Goal: Information Seeking & Learning: Learn about a topic

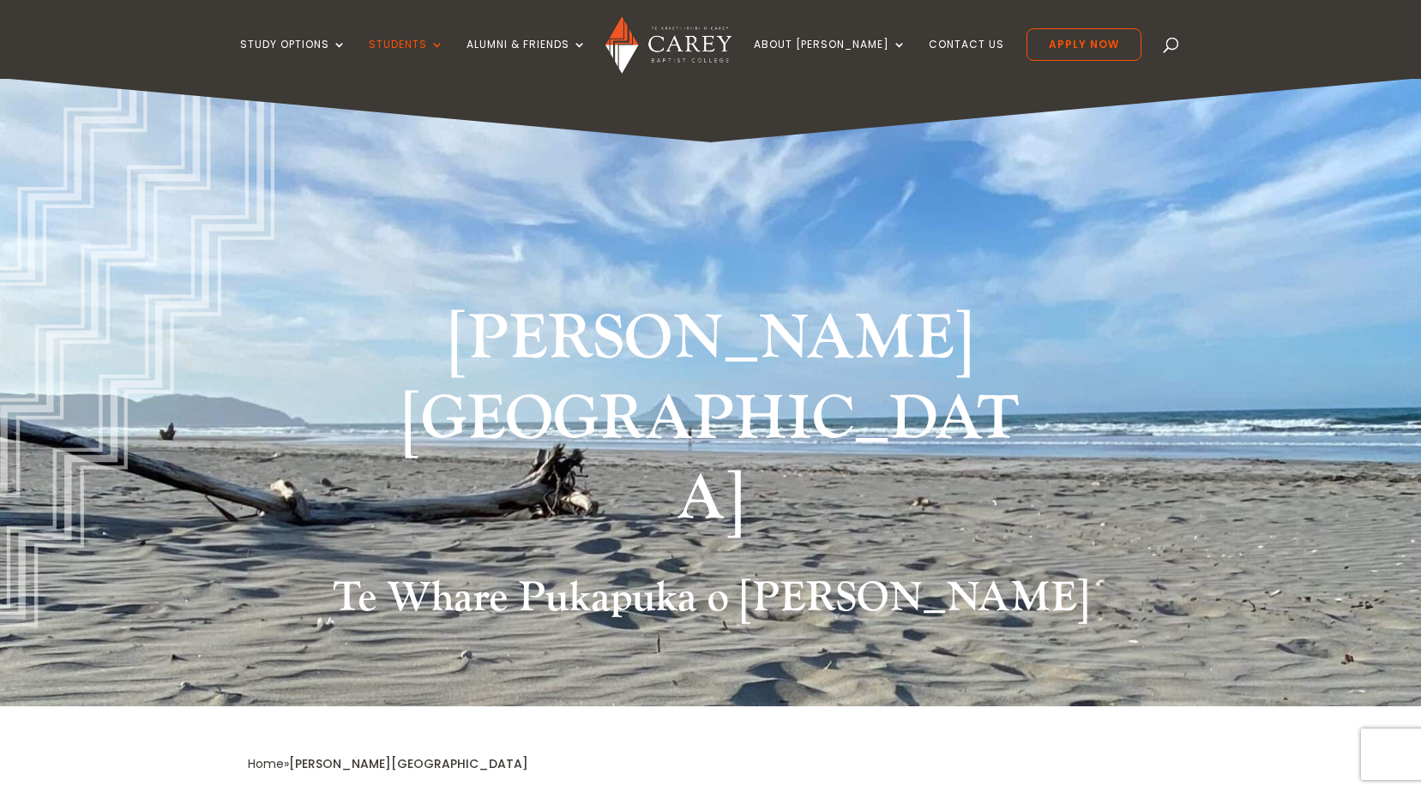
scroll to position [429, 0]
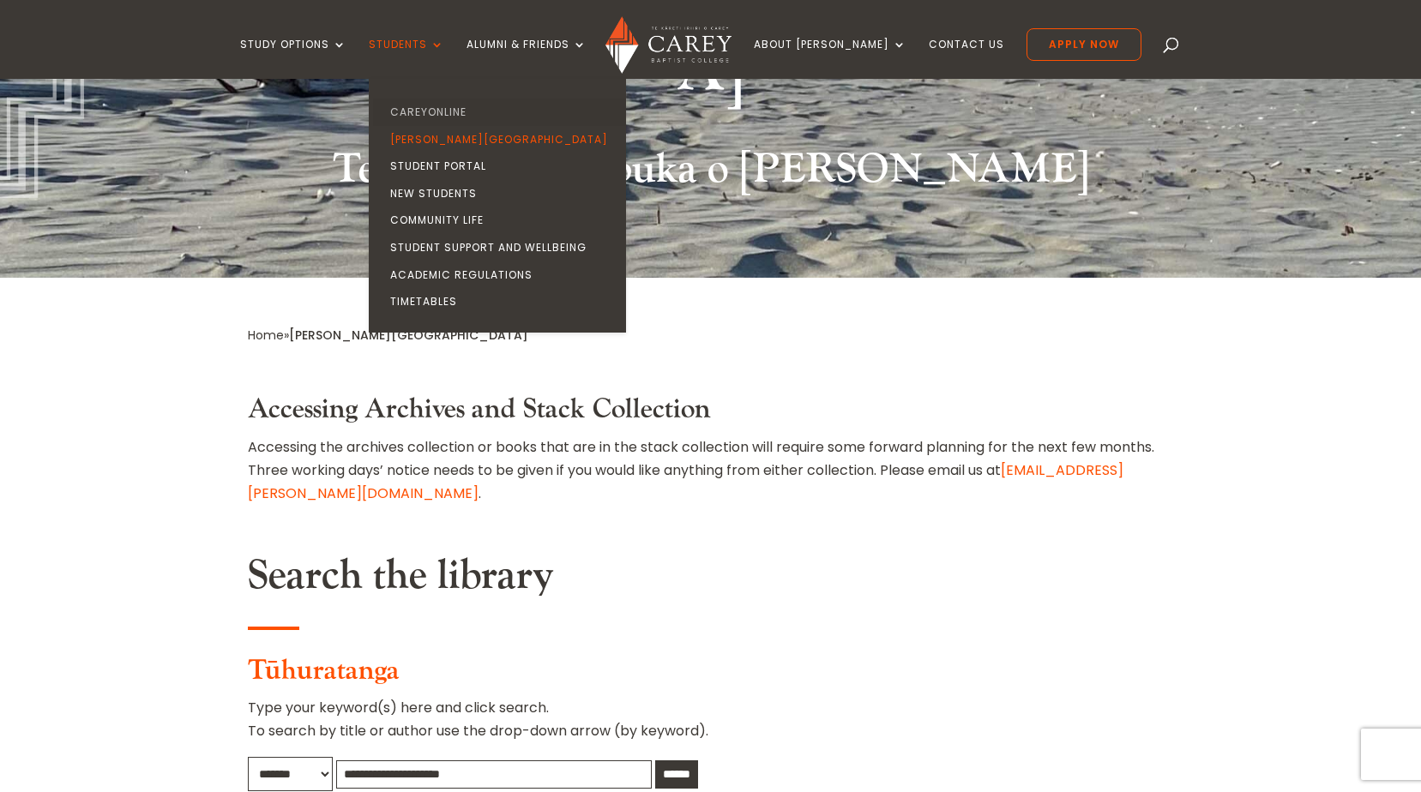
click at [452, 107] on link "CareyOnline" at bounding box center [501, 112] width 257 height 27
click at [483, 108] on link "CareyOnline" at bounding box center [501, 112] width 257 height 27
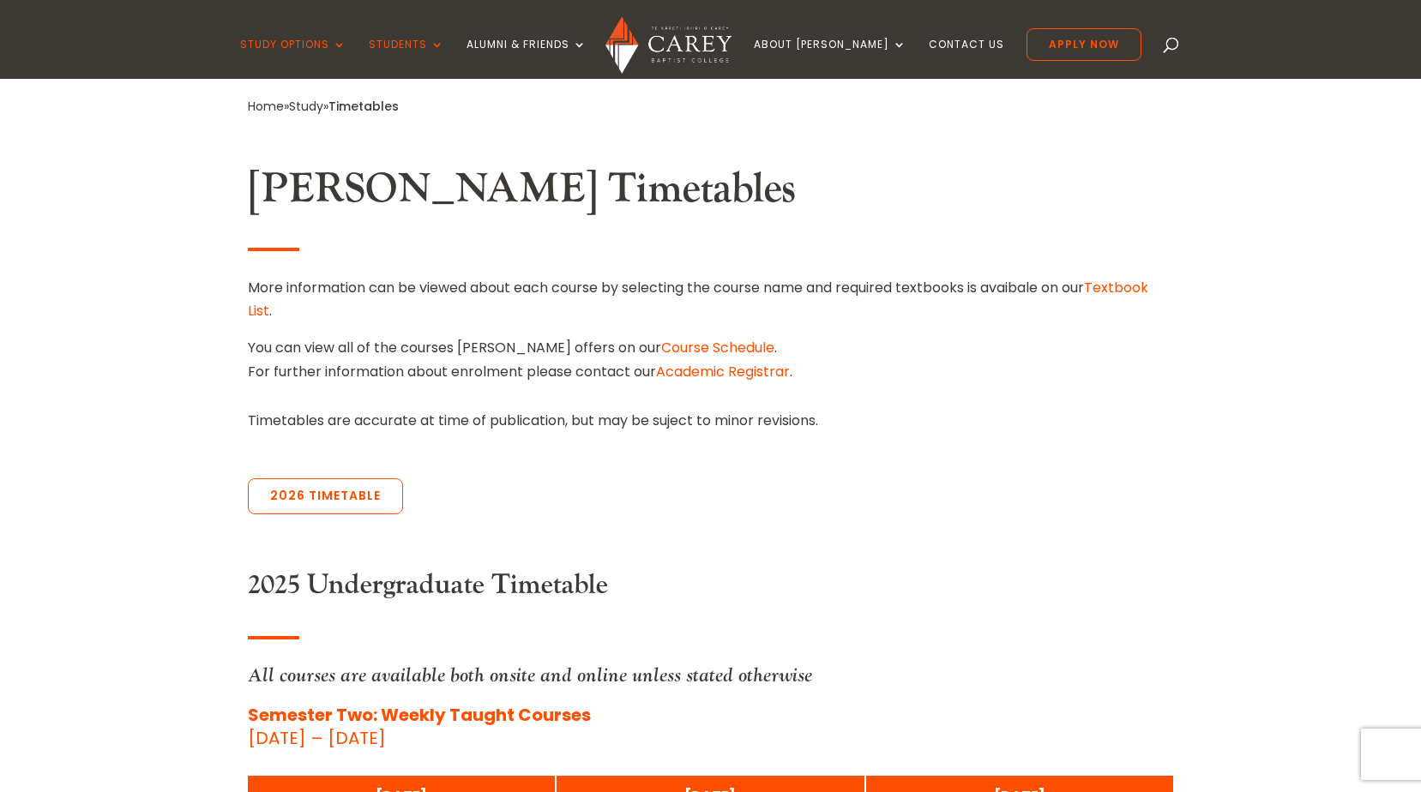
scroll to position [429, 0]
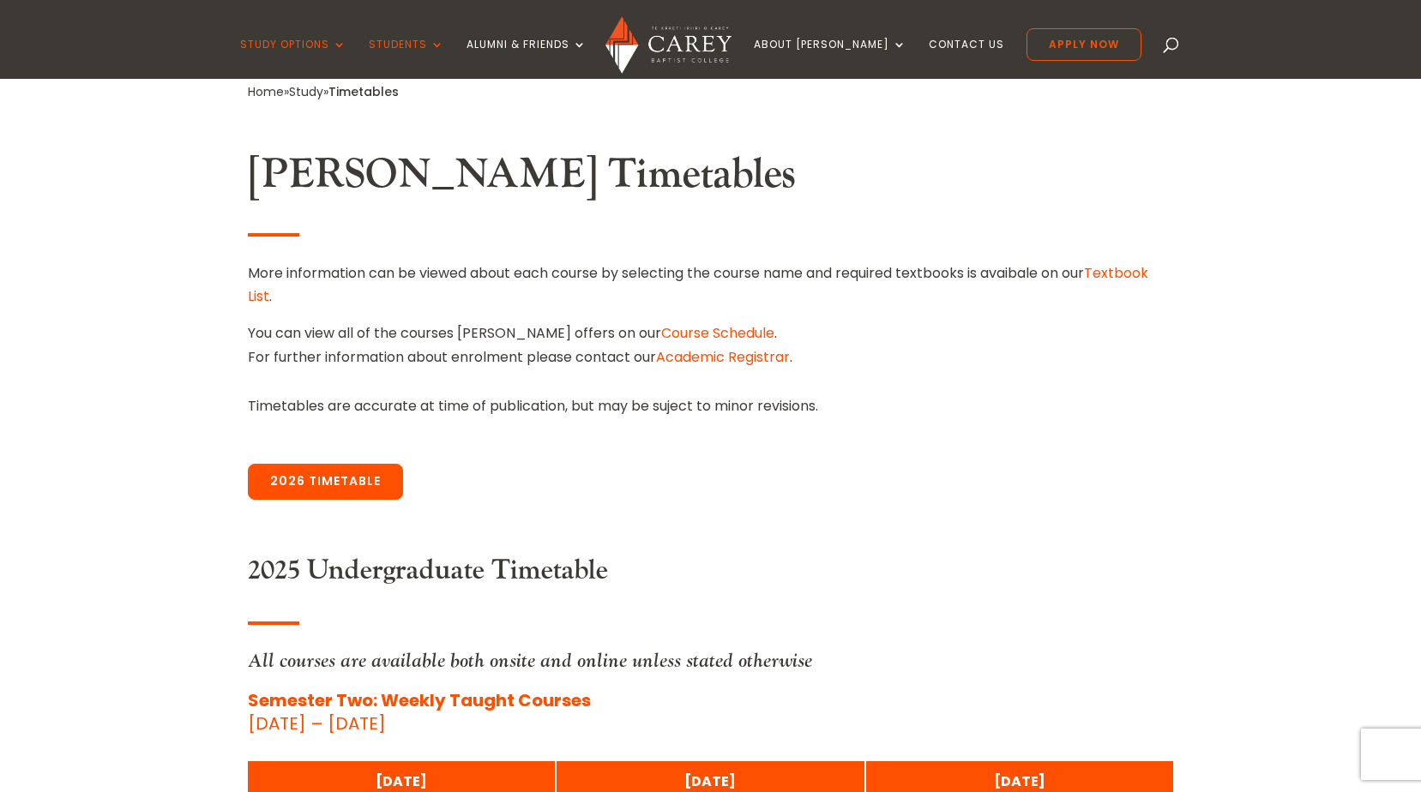
click at [356, 474] on link "2026 Timetable" at bounding box center [325, 482] width 155 height 36
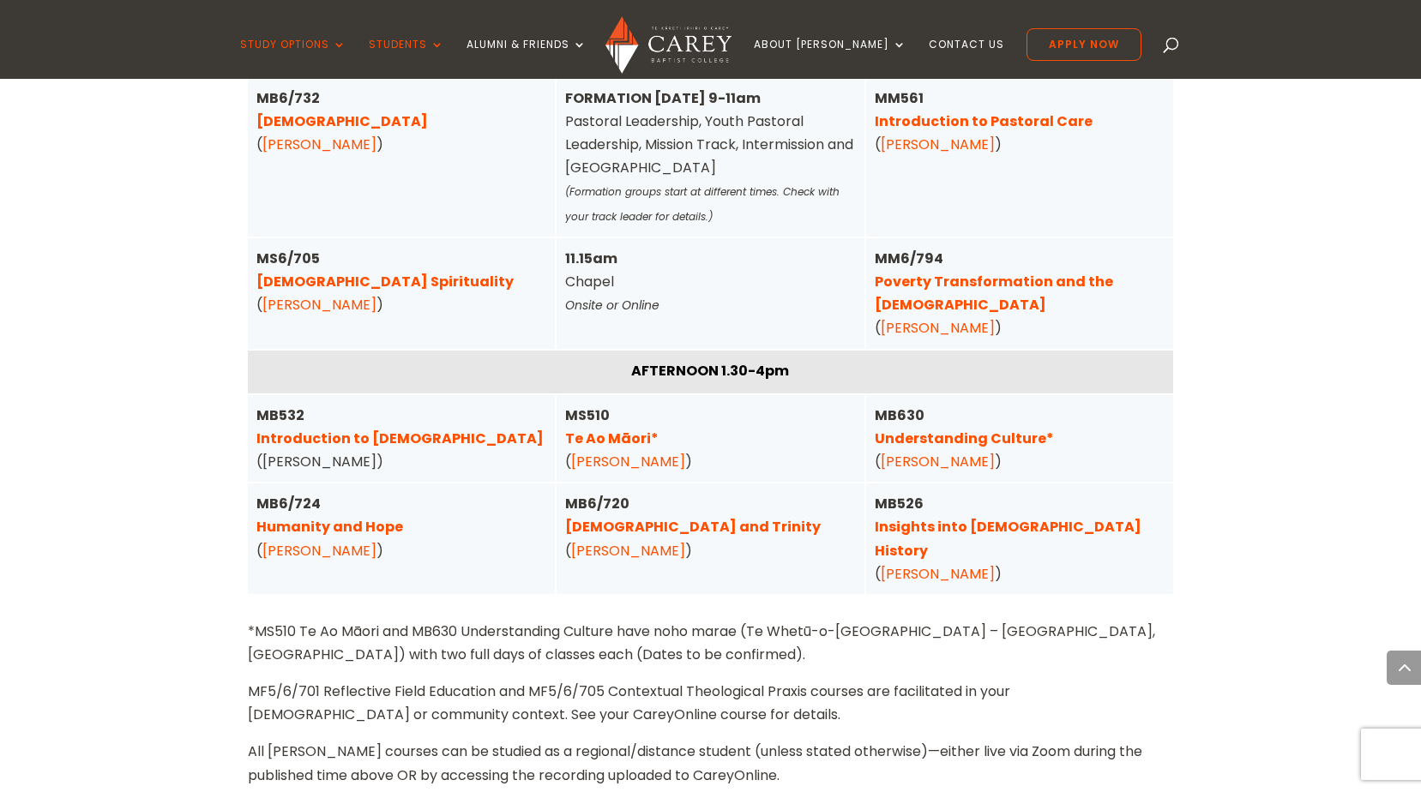
scroll to position [4366, 0]
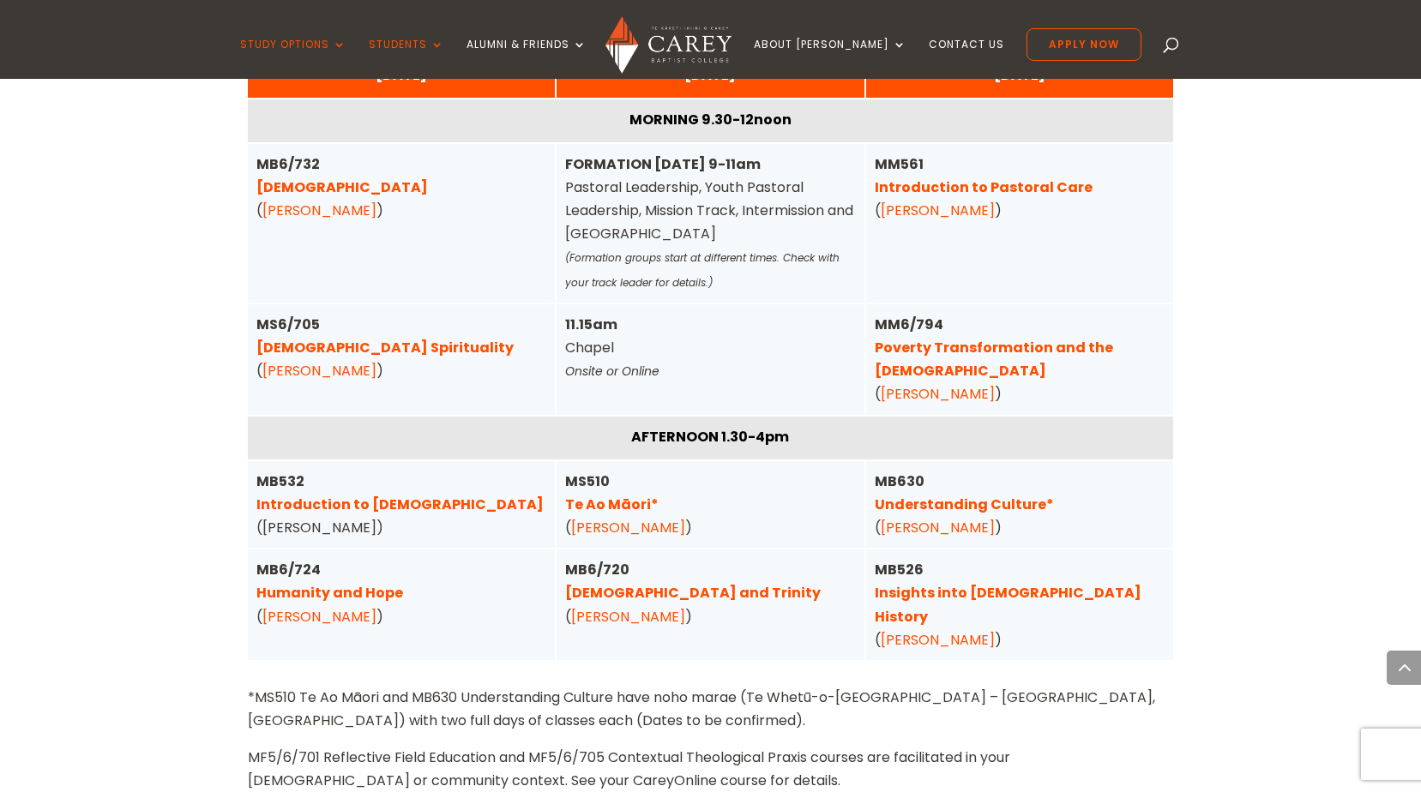
click at [313, 177] on link "[DEMOGRAPHIC_DATA]" at bounding box center [341, 187] width 171 height 20
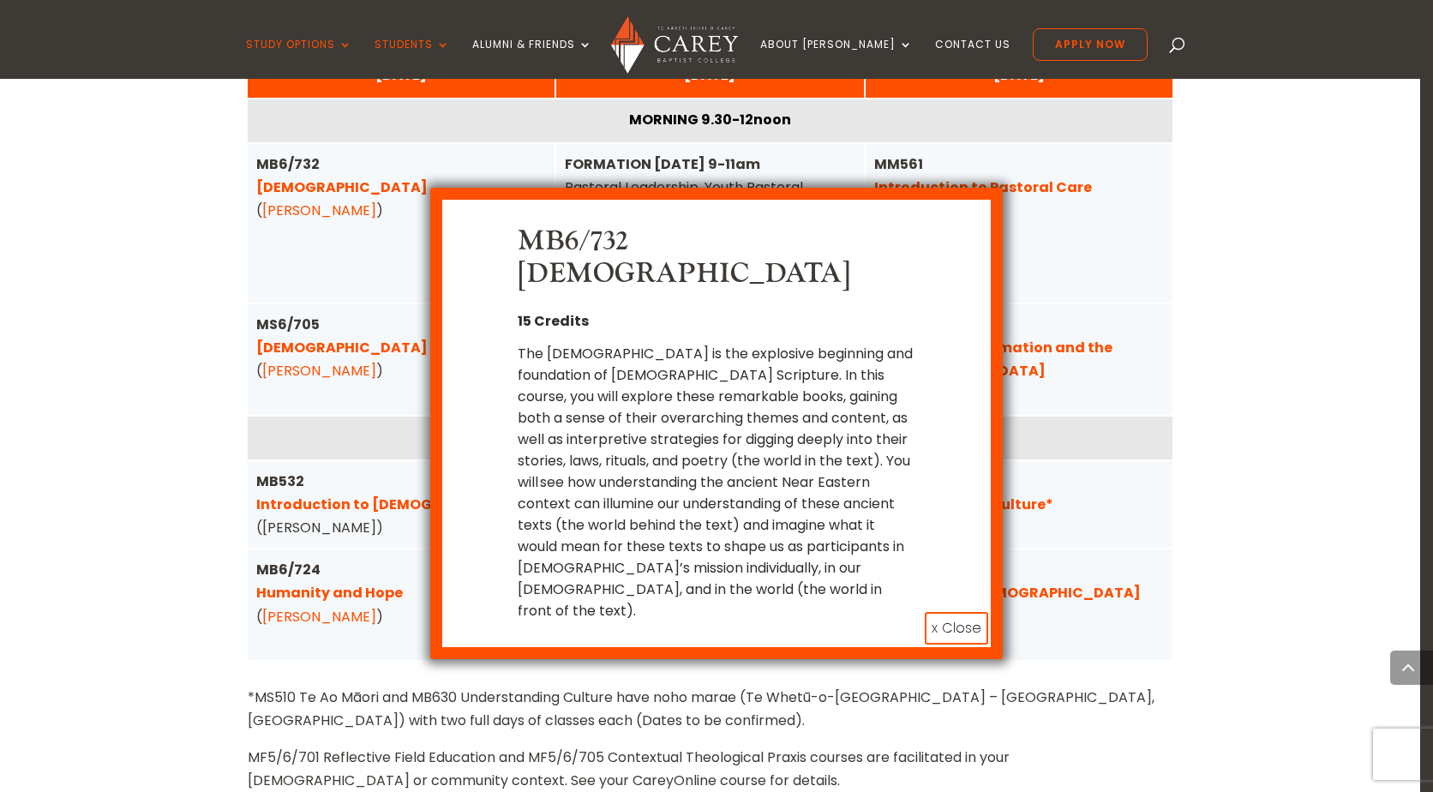
click at [956, 612] on button "x Close" at bounding box center [956, 628] width 63 height 33
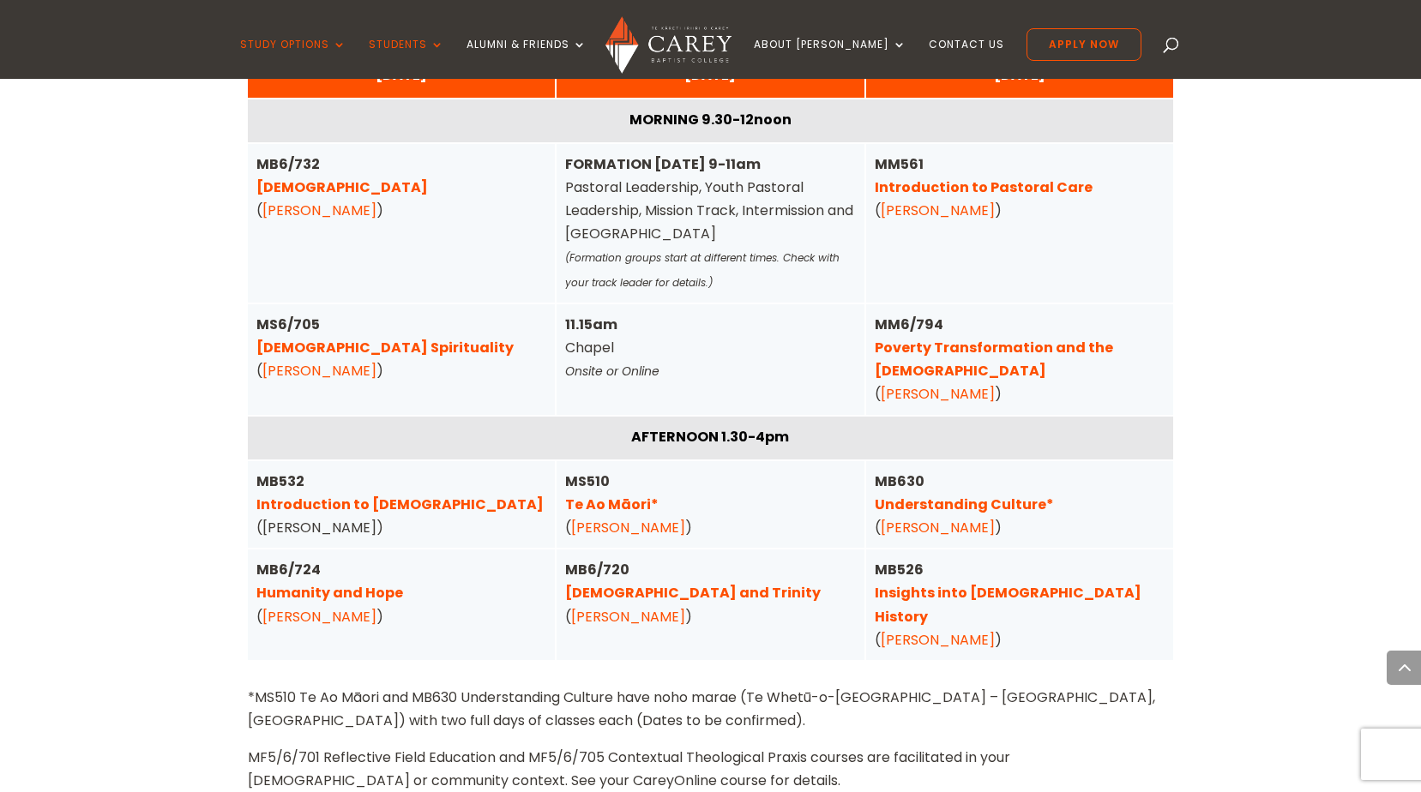
drag, startPoint x: 1199, startPoint y: 544, endPoint x: 1256, endPoint y: 633, distance: 104.9
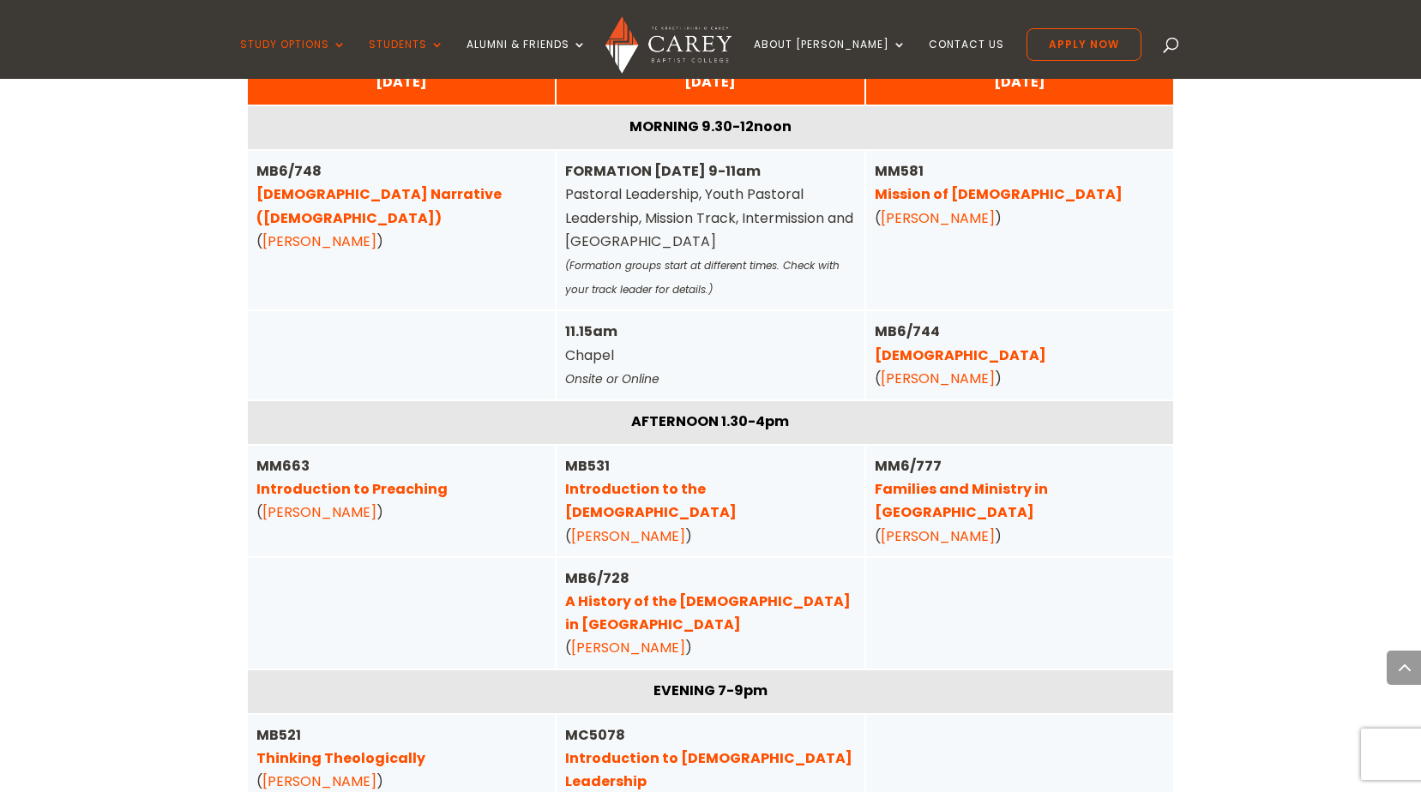
scroll to position [5738, 0]
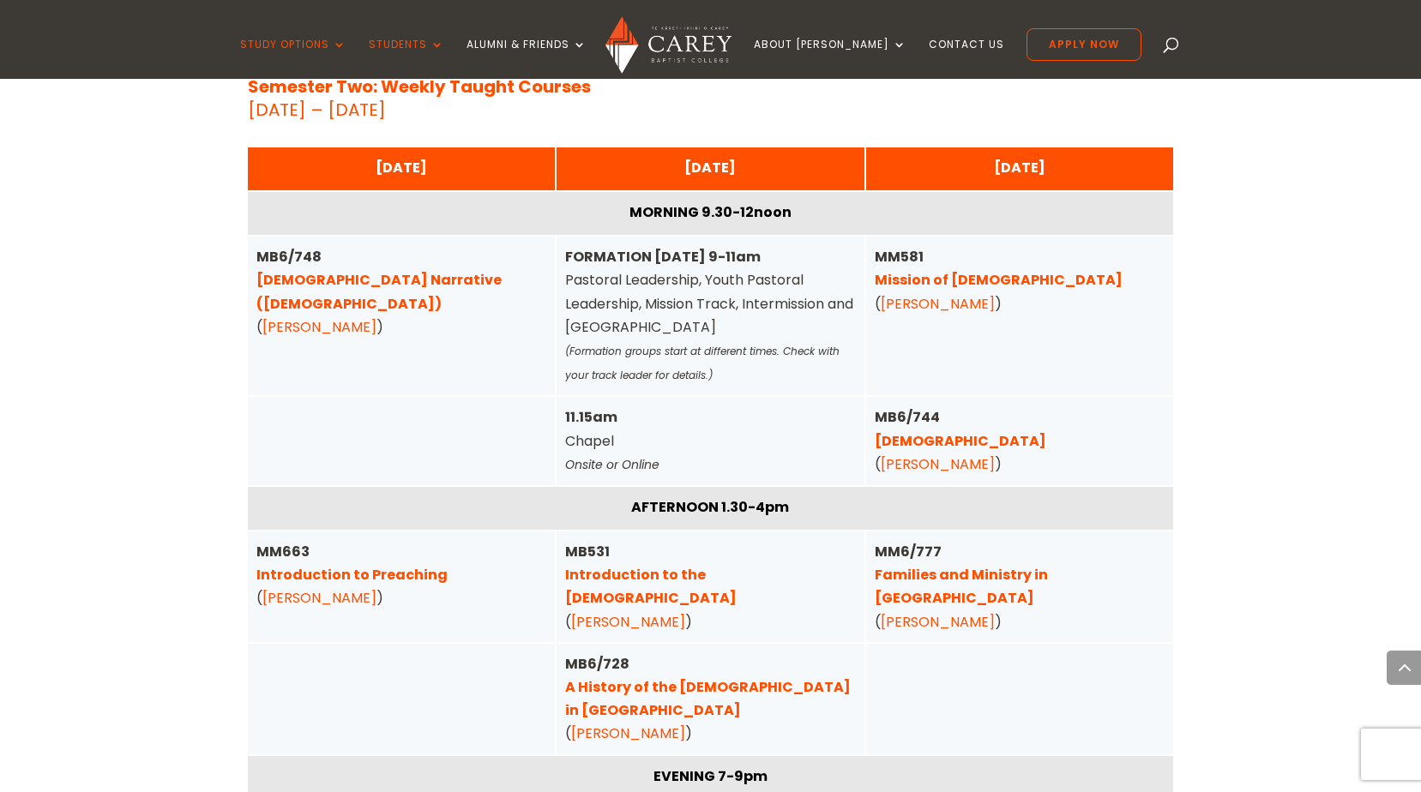
click at [412, 270] on link "[DEMOGRAPHIC_DATA] Narrative ([DEMOGRAPHIC_DATA])" at bounding box center [378, 291] width 245 height 43
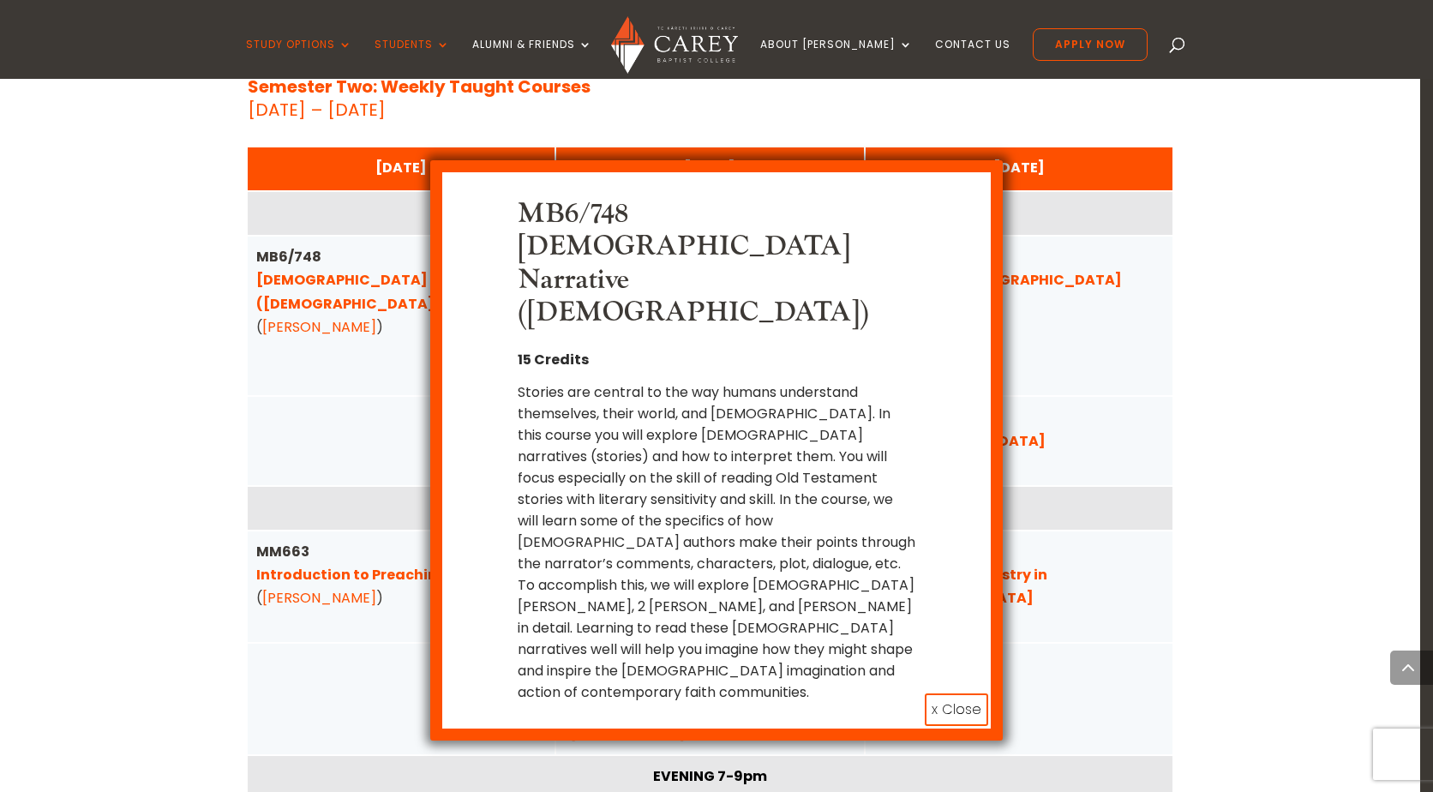
drag, startPoint x: 973, startPoint y: 600, endPoint x: 977, endPoint y: 620, distance: 20.2
click at [973, 694] on button "x Close" at bounding box center [956, 710] width 63 height 33
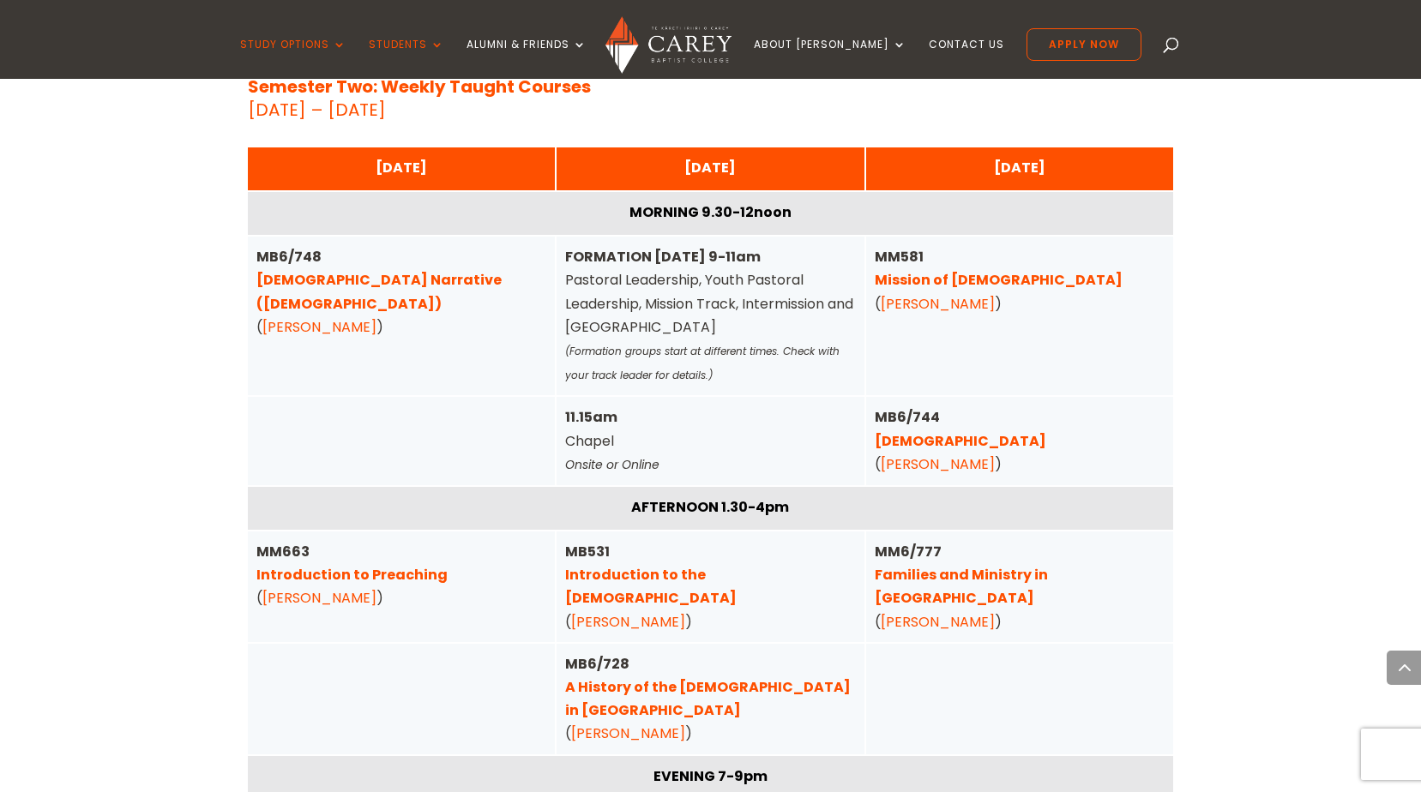
drag, startPoint x: 1056, startPoint y: 485, endPoint x: 1068, endPoint y: 498, distance: 17.6
click at [1048, 565] on link "Families and Ministry in [GEOGRAPHIC_DATA]" at bounding box center [960, 586] width 173 height 43
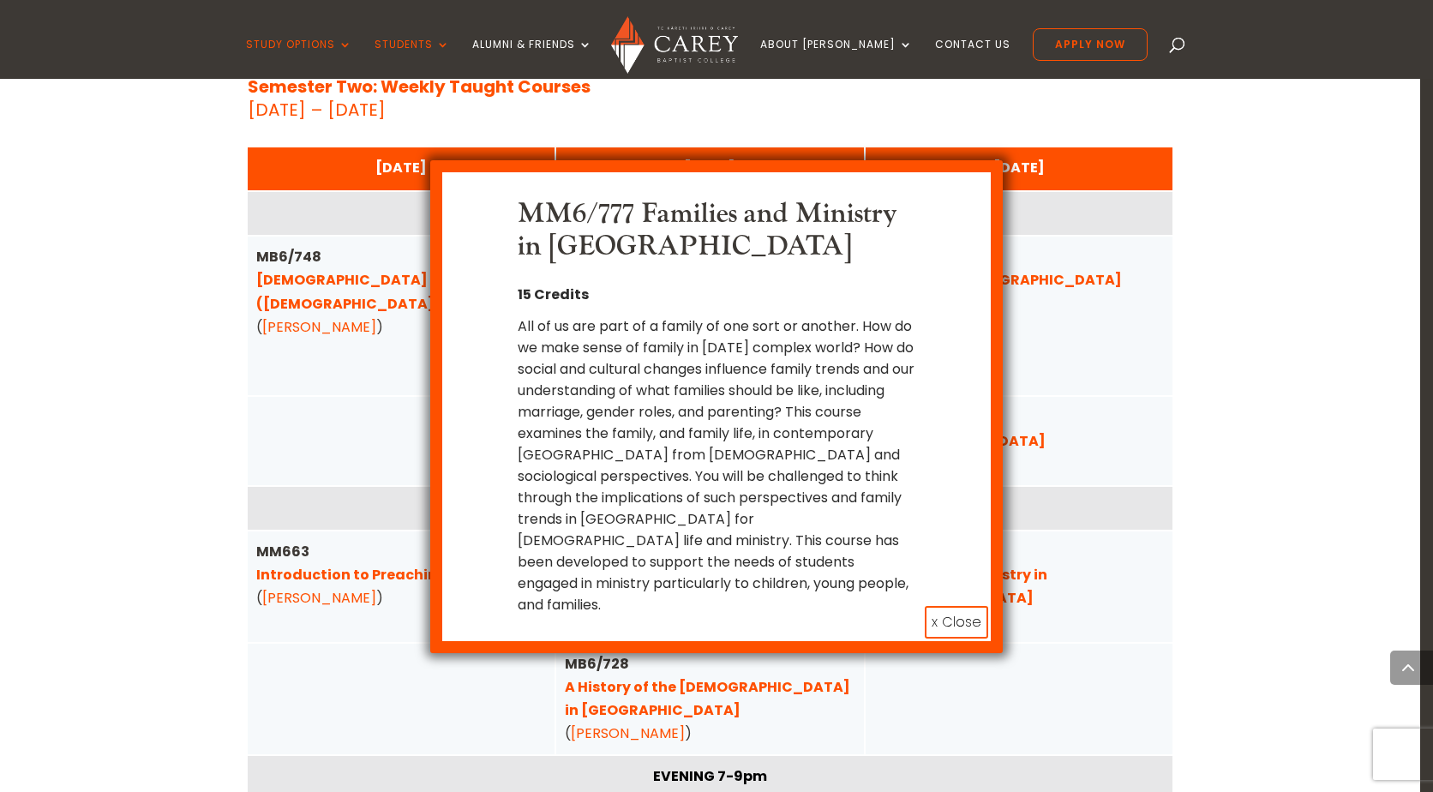
click at [955, 606] on button "x Close" at bounding box center [956, 622] width 63 height 33
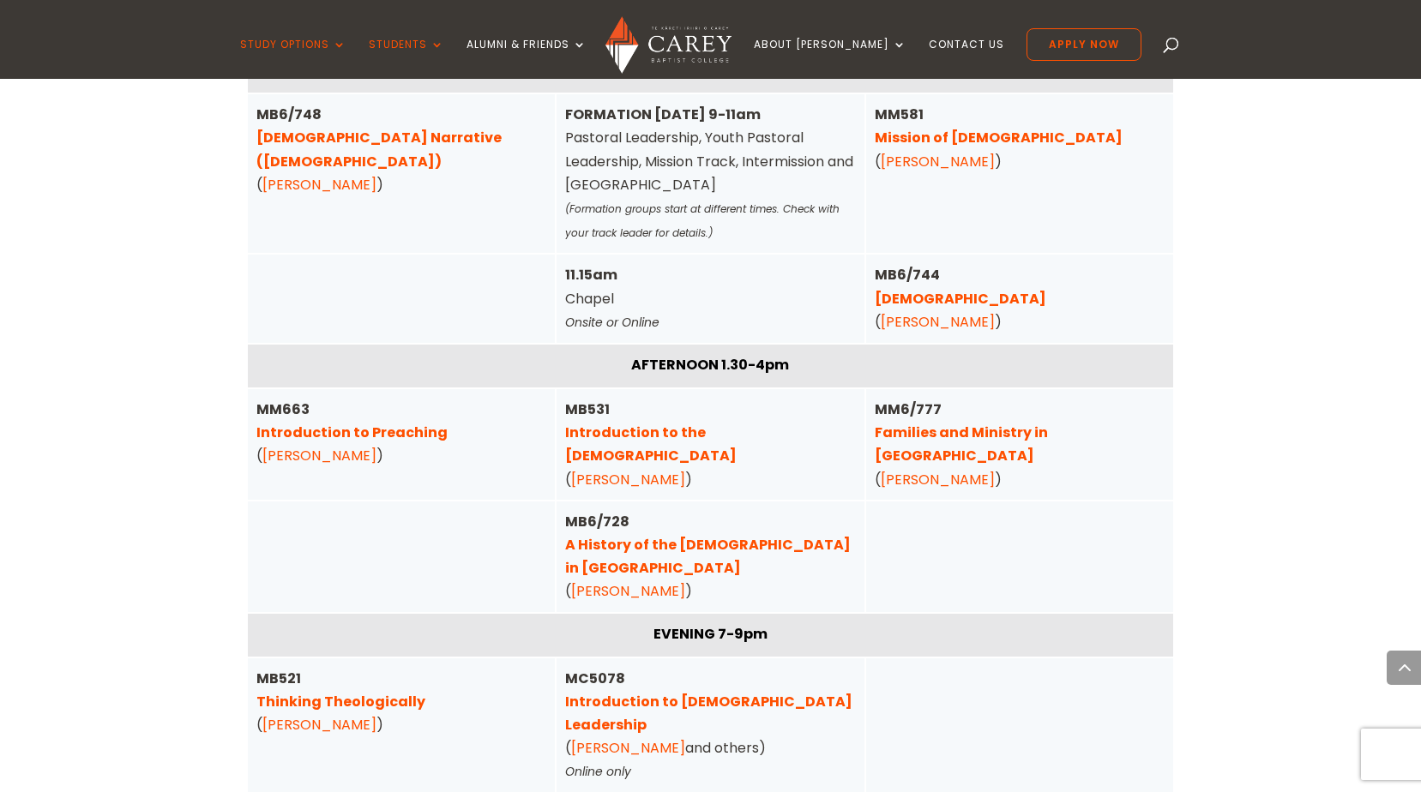
scroll to position [5910, 0]
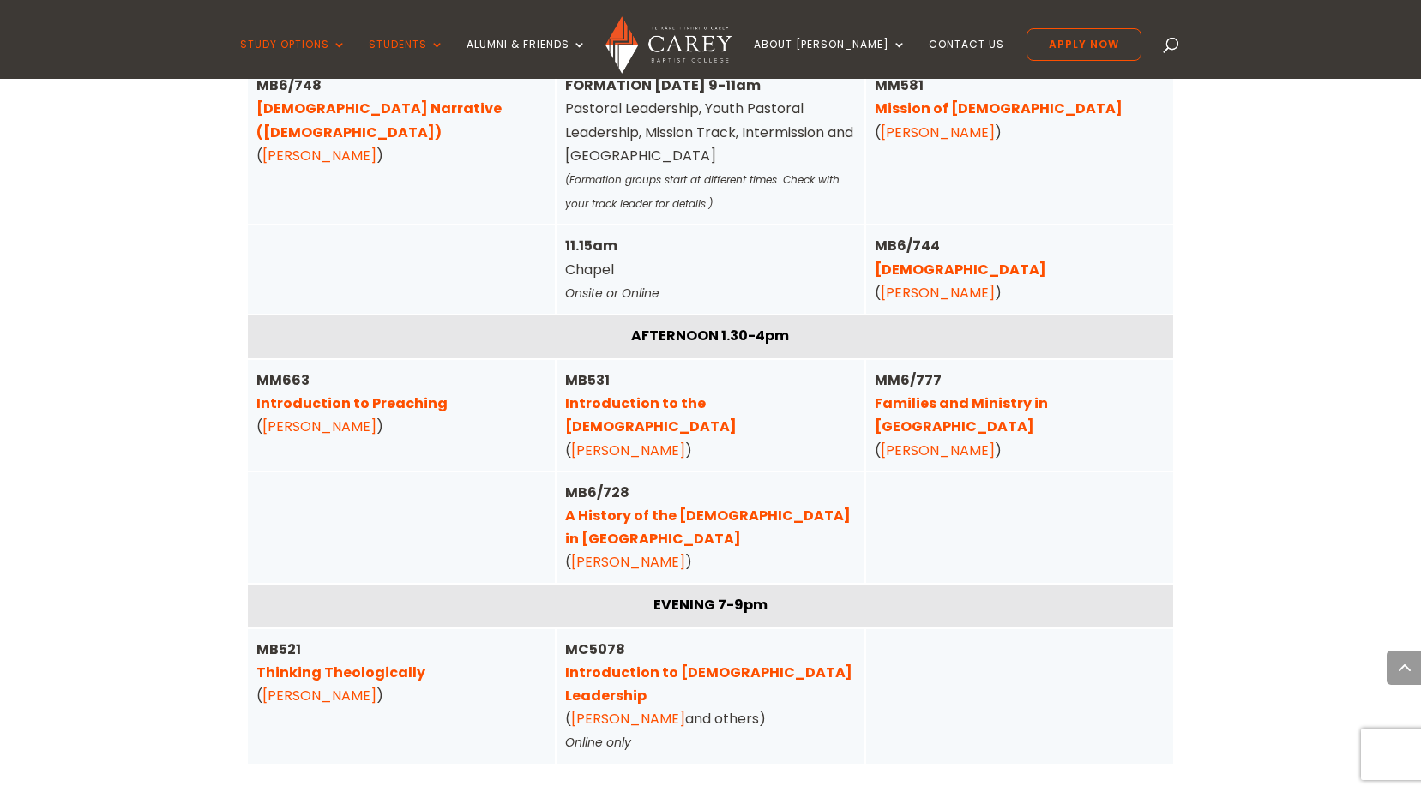
click at [941, 629] on div at bounding box center [1020, 696] width 308 height 135
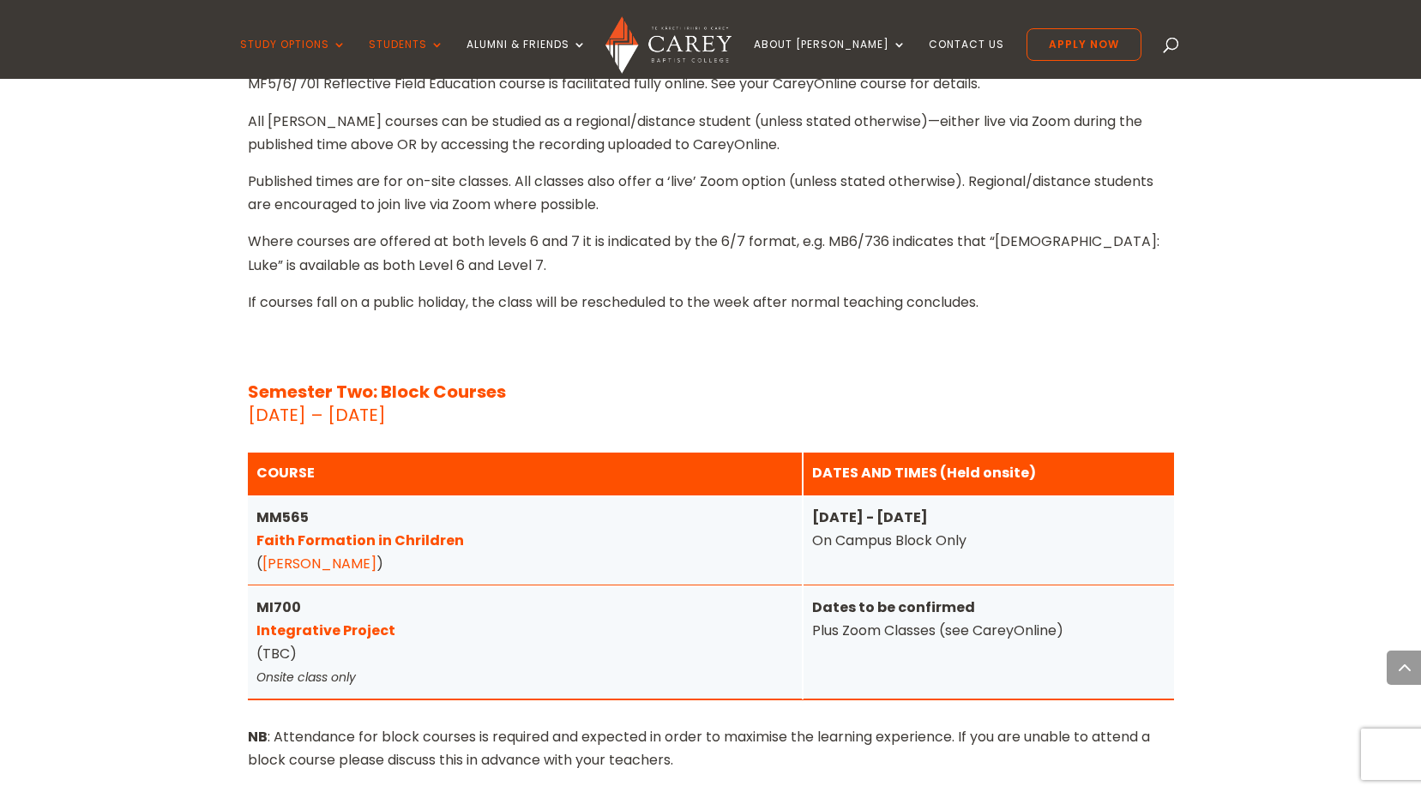
scroll to position [6681, 0]
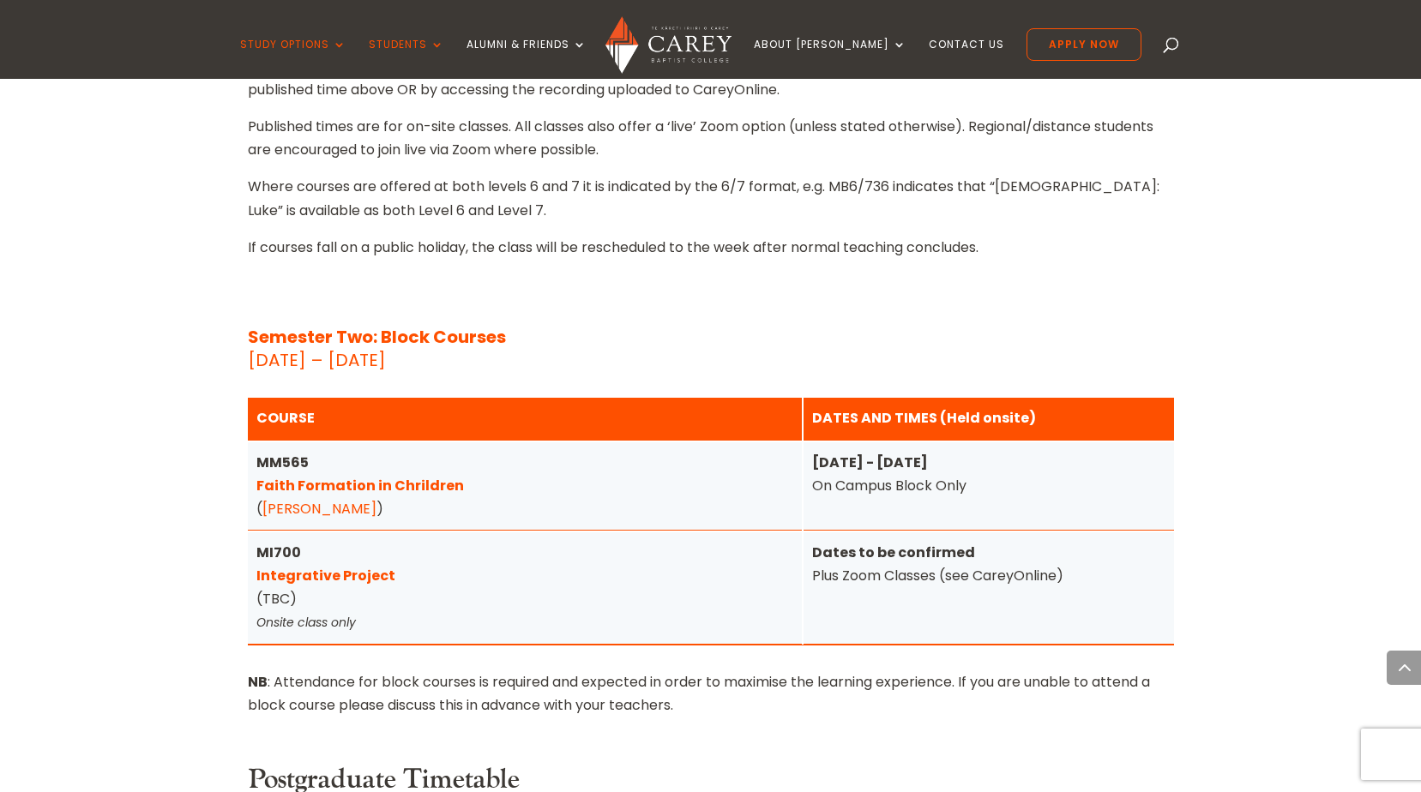
click at [328, 566] on link "Integrative Project" at bounding box center [325, 576] width 139 height 20
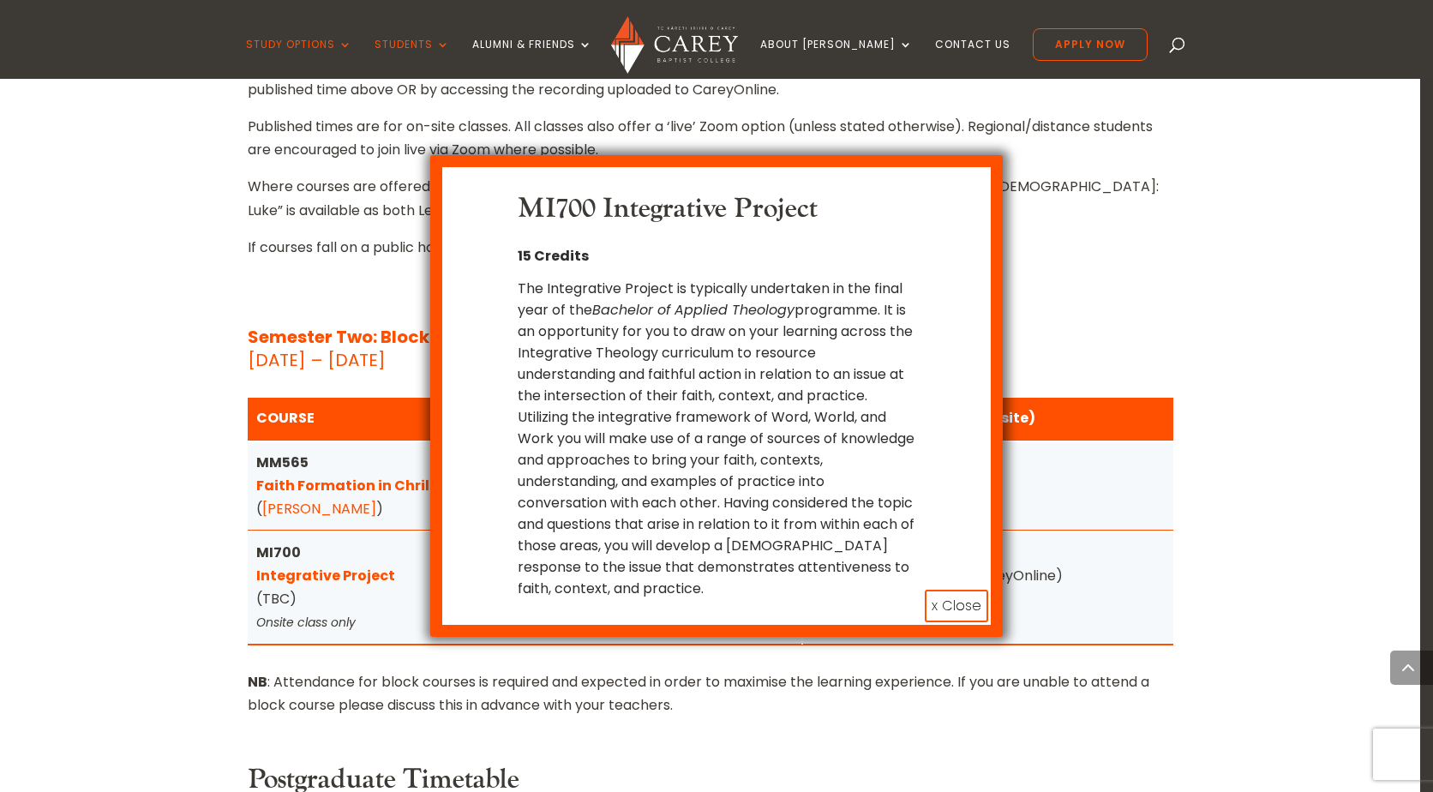
click at [946, 611] on button "x Close" at bounding box center [956, 606] width 63 height 33
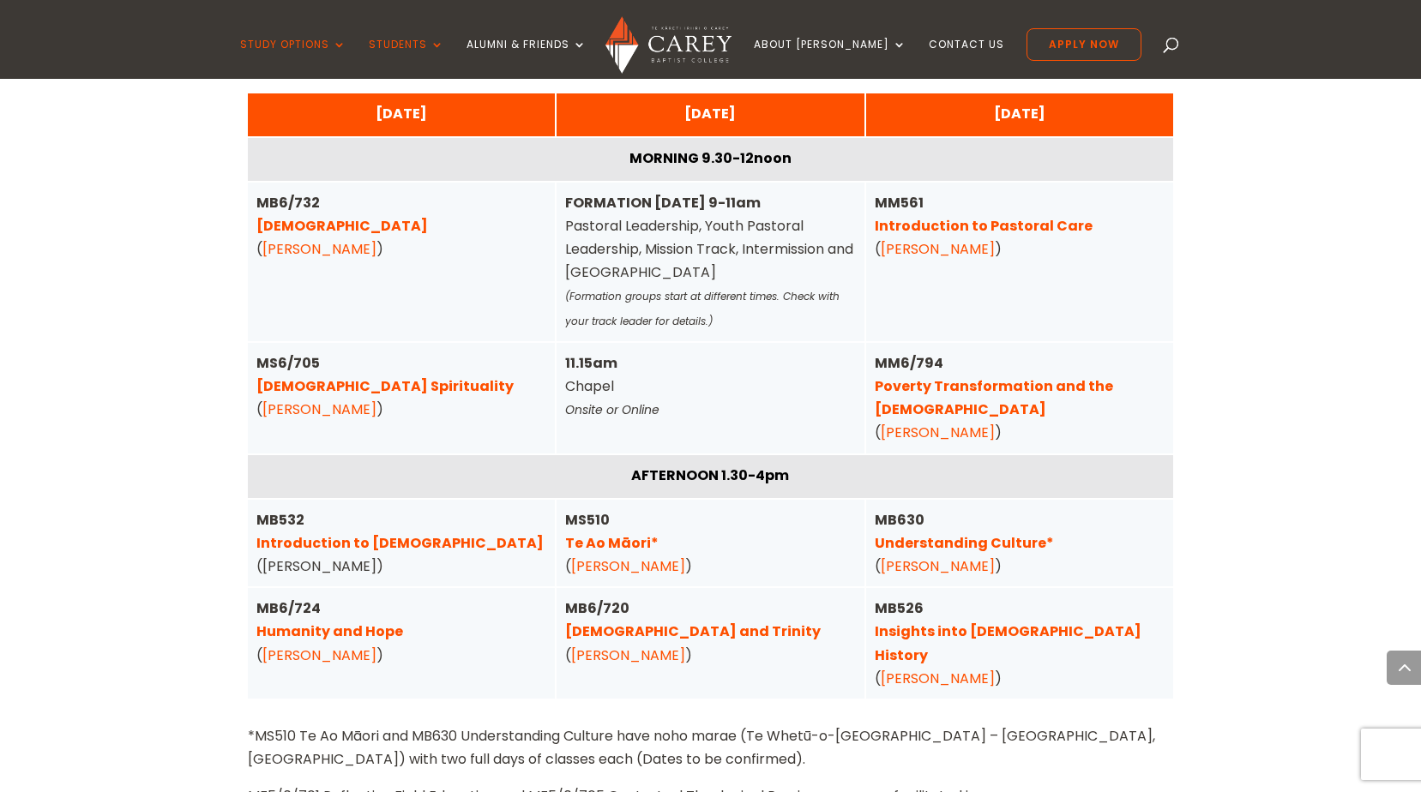
scroll to position [4281, 0]
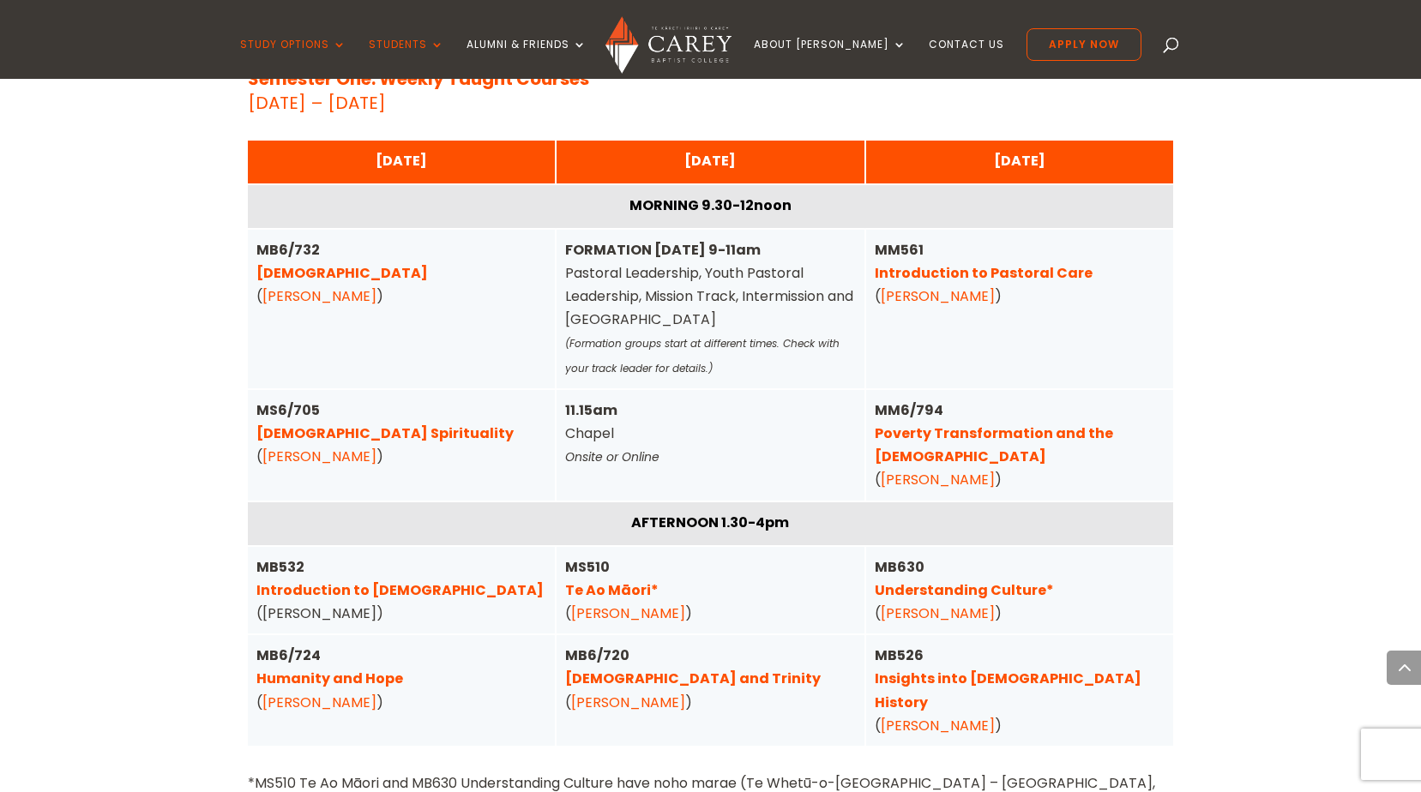
click at [640, 669] on link "[DEMOGRAPHIC_DATA] and Trinity" at bounding box center [692, 679] width 255 height 20
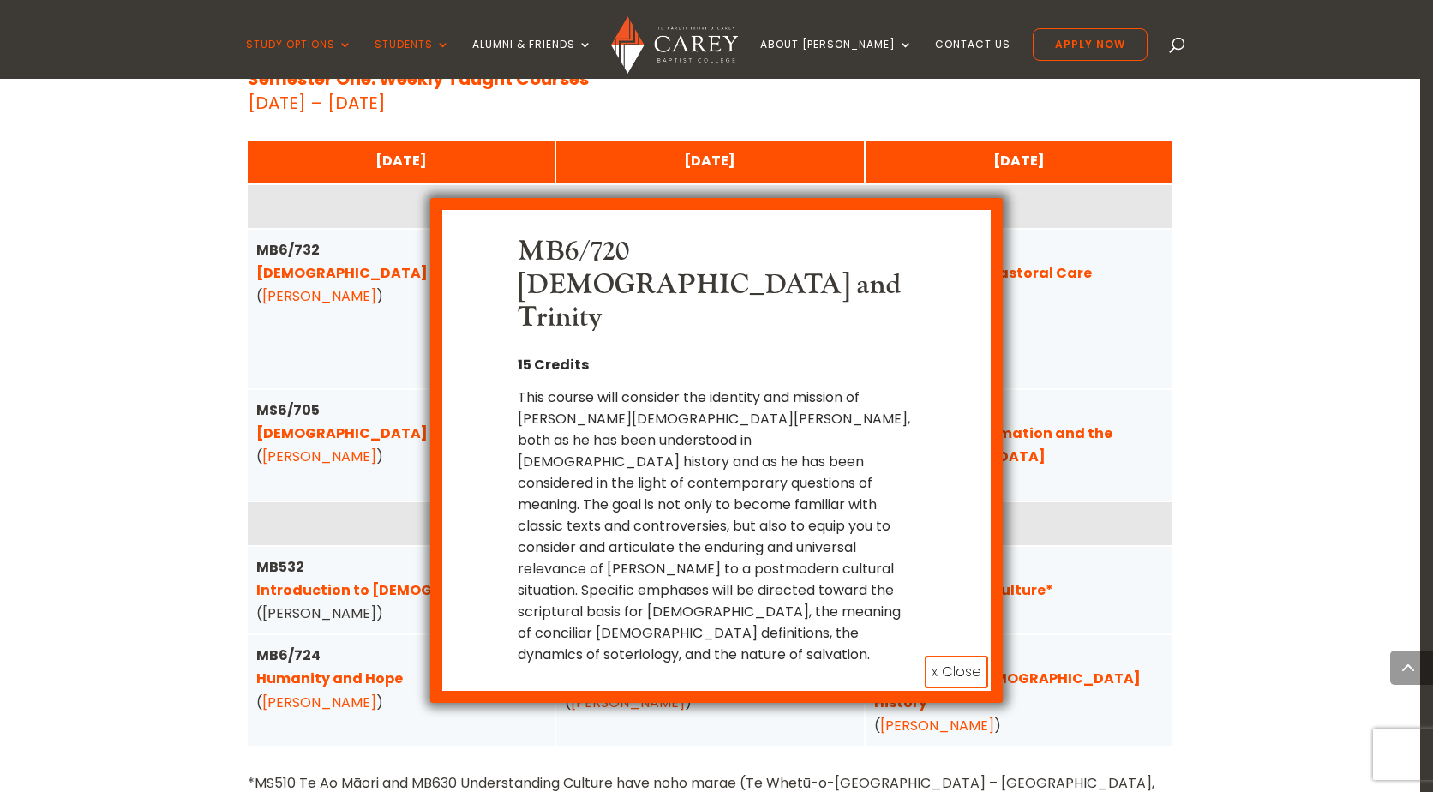
click at [958, 656] on button "x Close" at bounding box center [956, 672] width 63 height 33
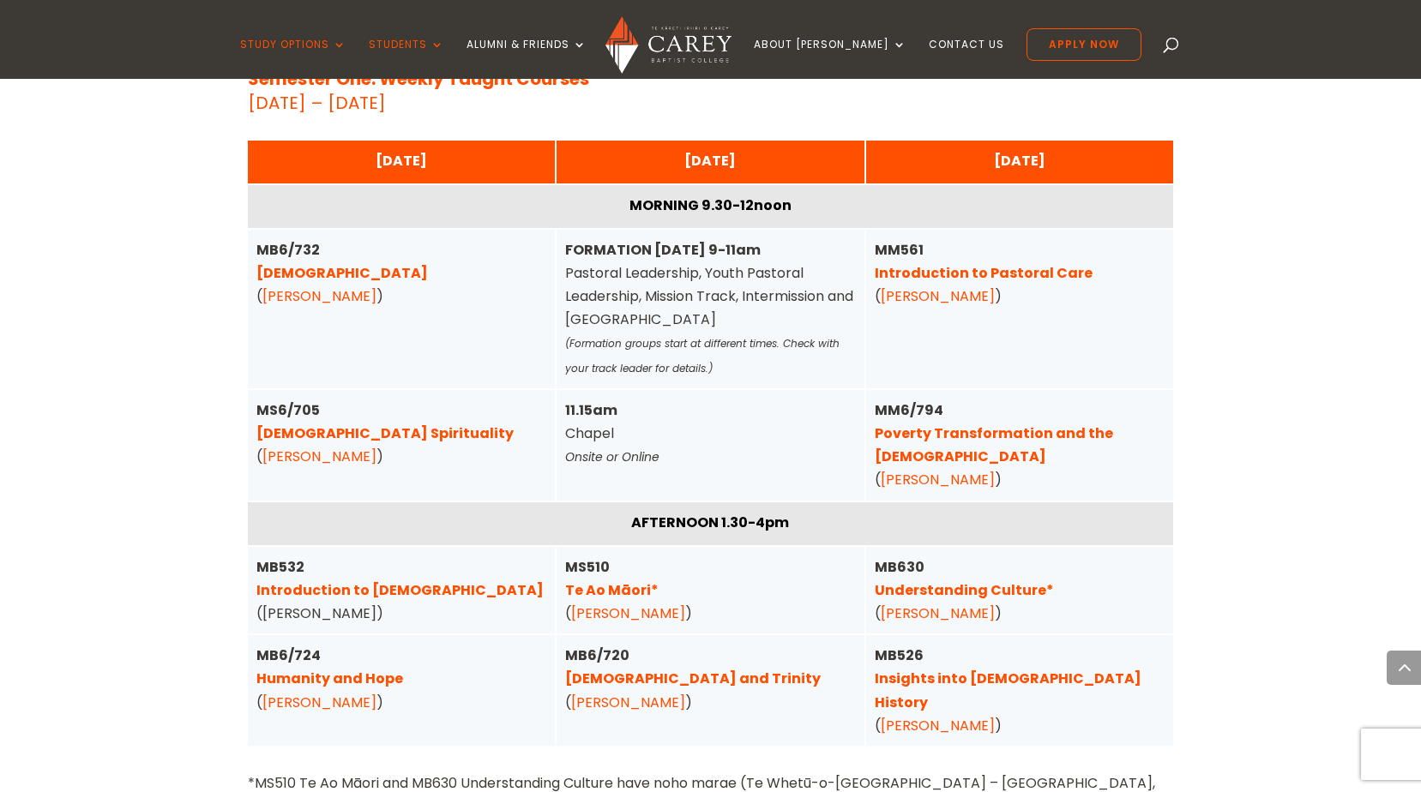
click at [1002, 580] on link "Understanding Culture*" at bounding box center [963, 590] width 179 height 20
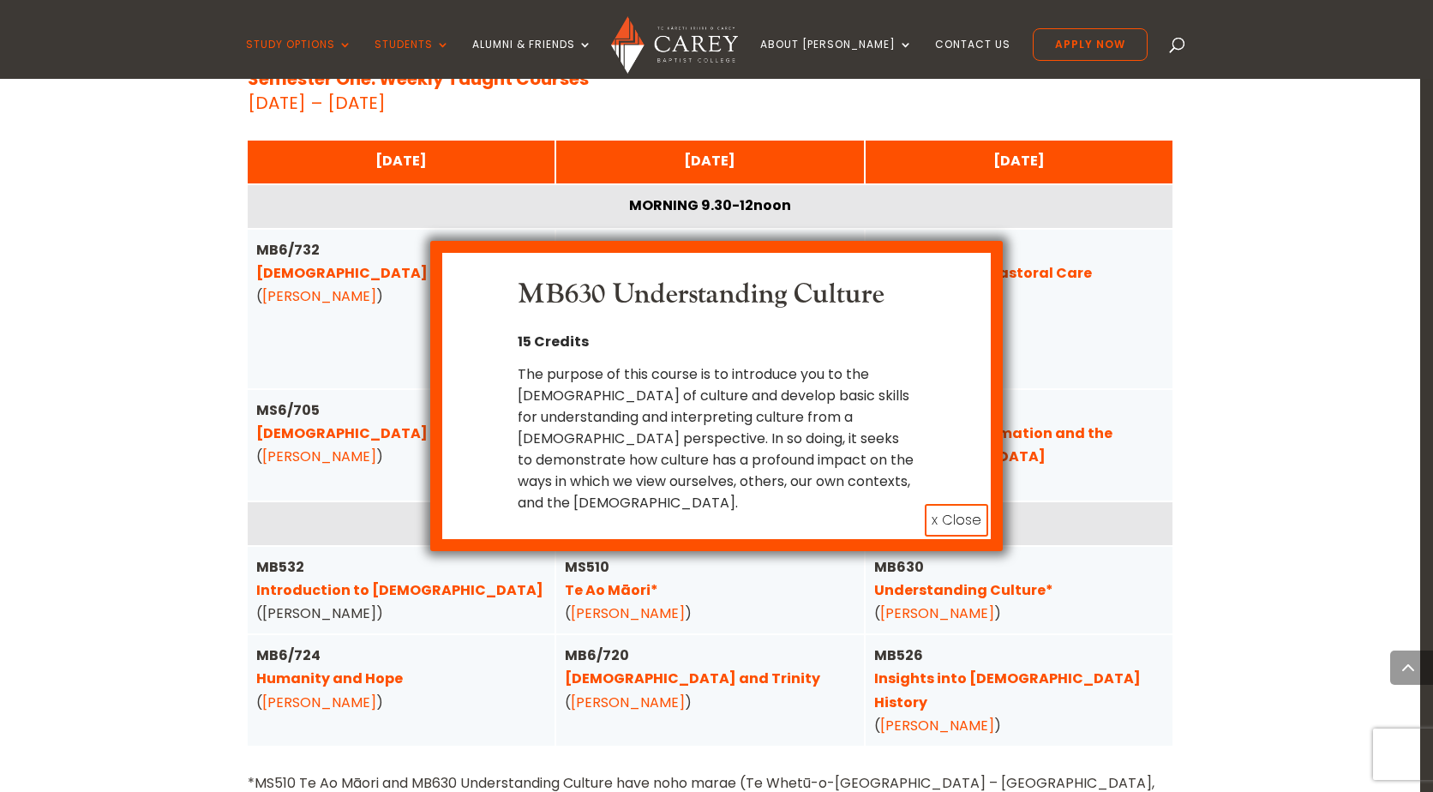
click at [958, 520] on button "x Close" at bounding box center [956, 520] width 63 height 33
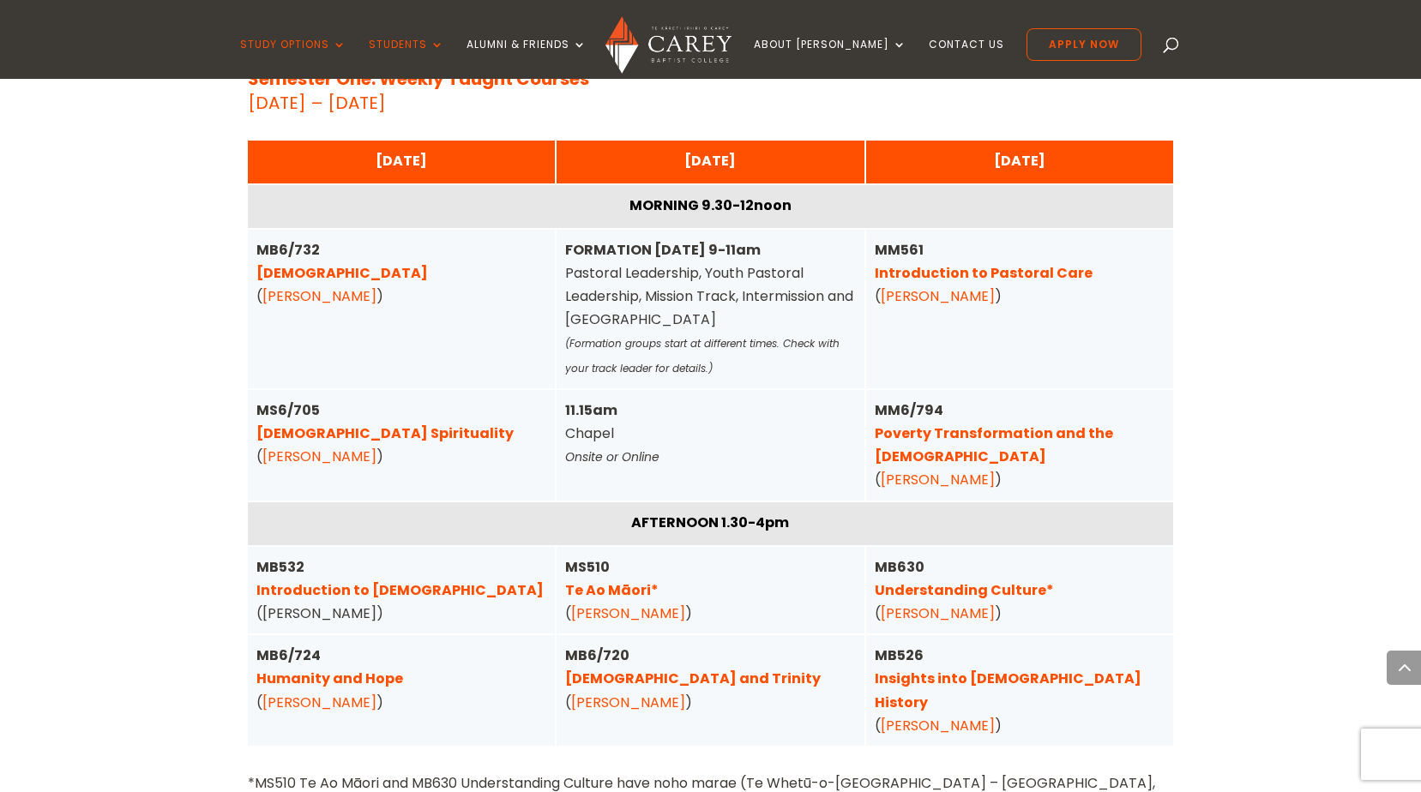
click at [1035, 424] on link "Poverty Transformation and the [DEMOGRAPHIC_DATA]" at bounding box center [993, 445] width 238 height 43
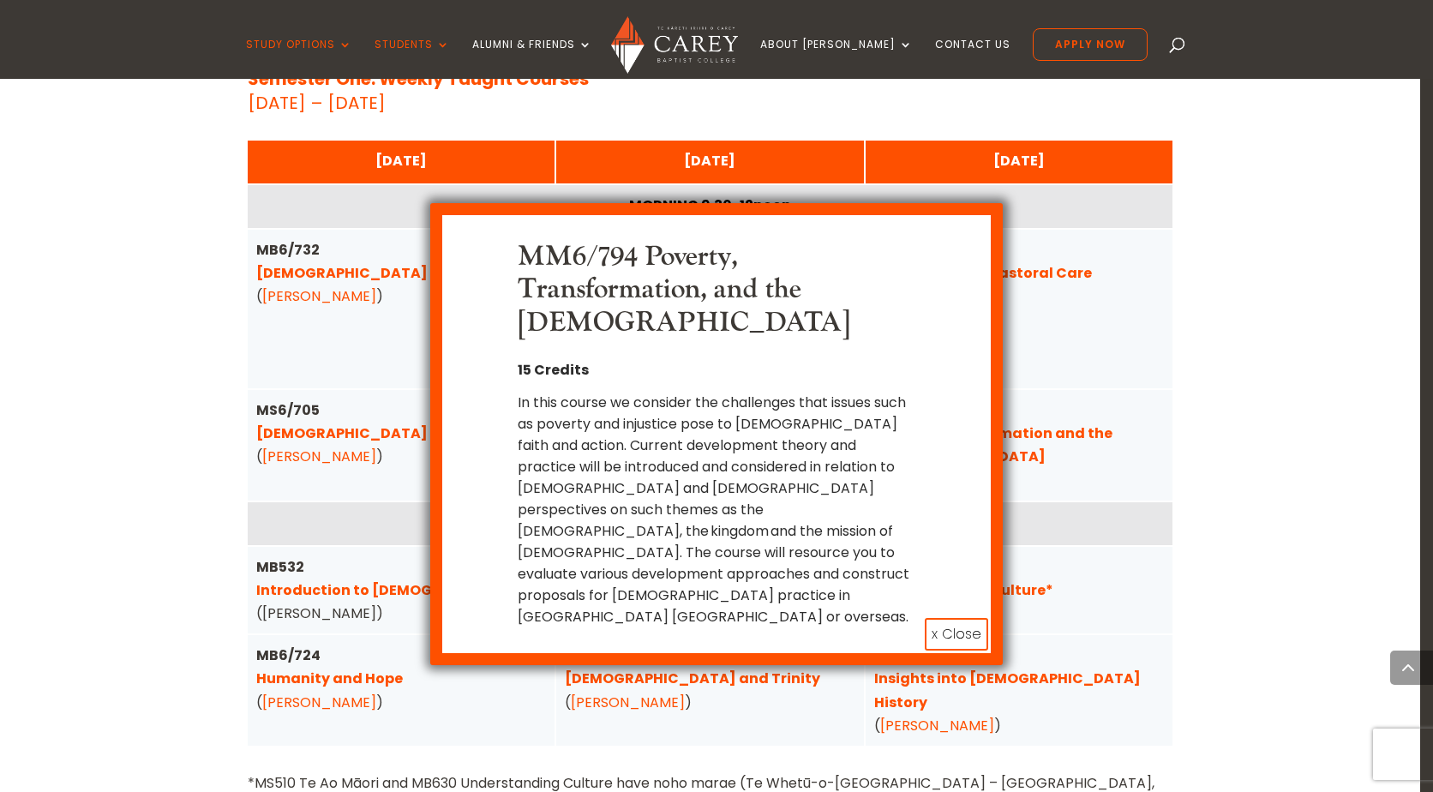
click at [946, 618] on button "x Close" at bounding box center [956, 634] width 63 height 33
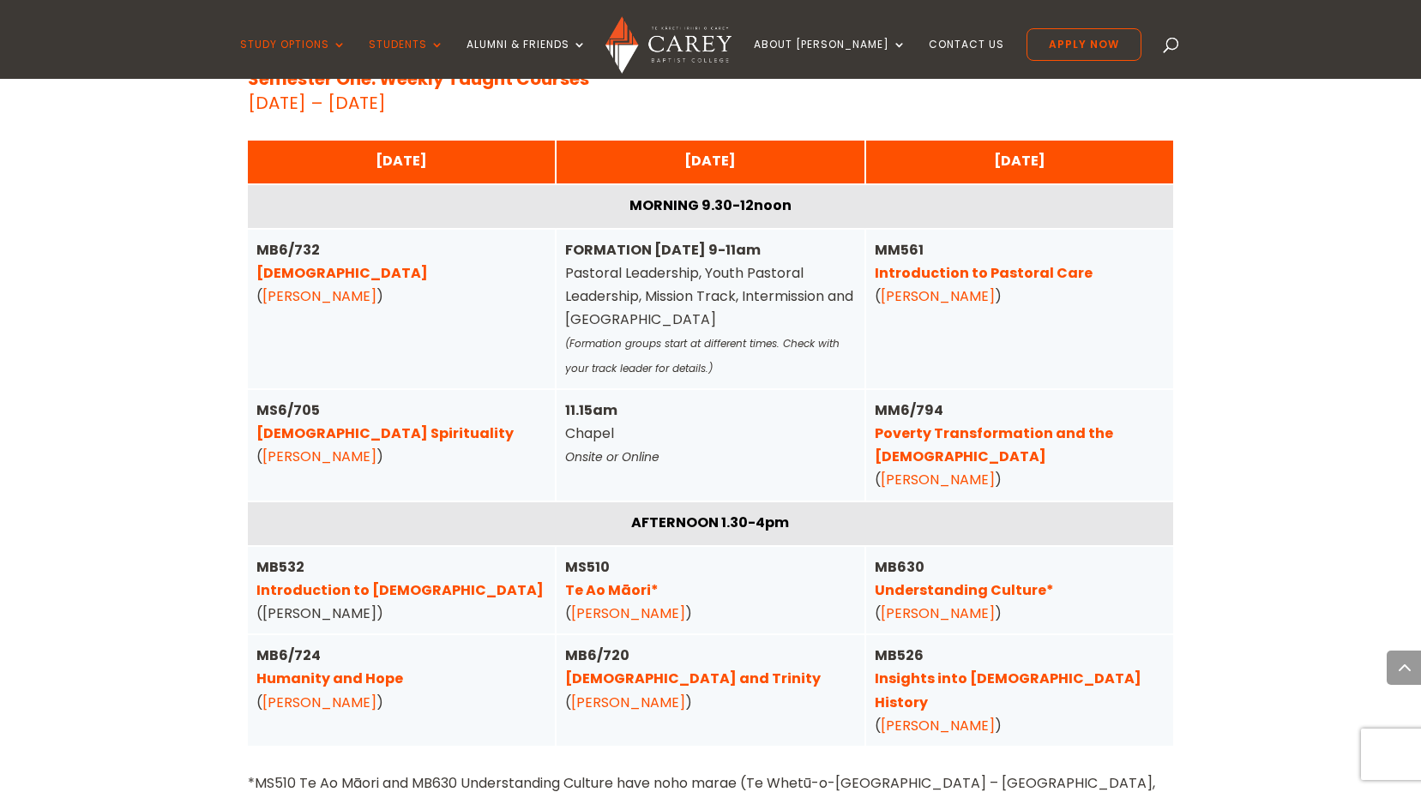
drag, startPoint x: 341, startPoint y: 607, endPoint x: 370, endPoint y: 618, distance: 31.2
click at [341, 669] on link "Humanity and Hope" at bounding box center [329, 679] width 147 height 20
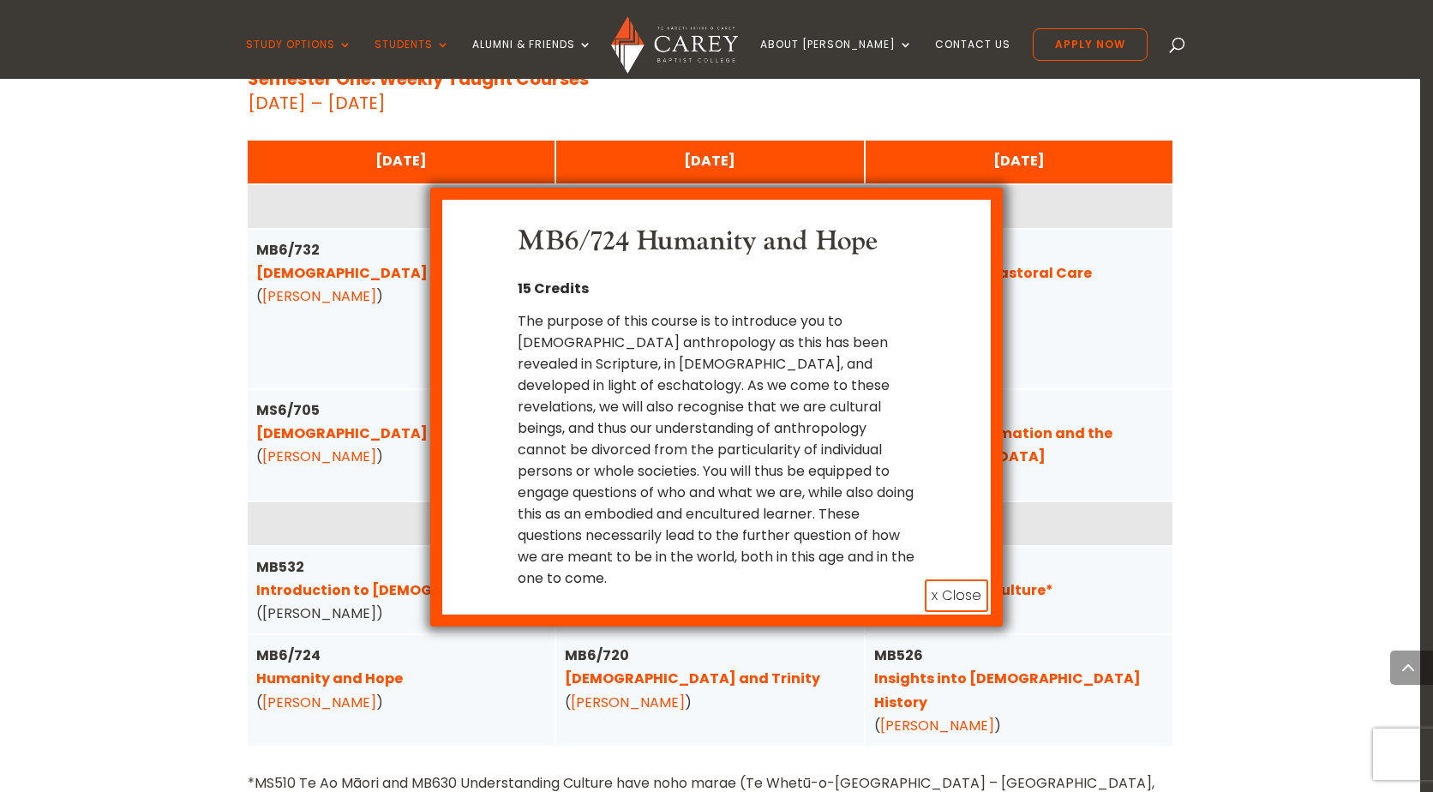
drag, startPoint x: 879, startPoint y: 589, endPoint x: 794, endPoint y: 576, distance: 85.8
click at [794, 576] on div "MB6/724 Humanity and Hope 15 Credits The purpose of this course is to introduce…" at bounding box center [717, 407] width 574 height 439
click at [961, 580] on button "x Close" at bounding box center [956, 596] width 63 height 33
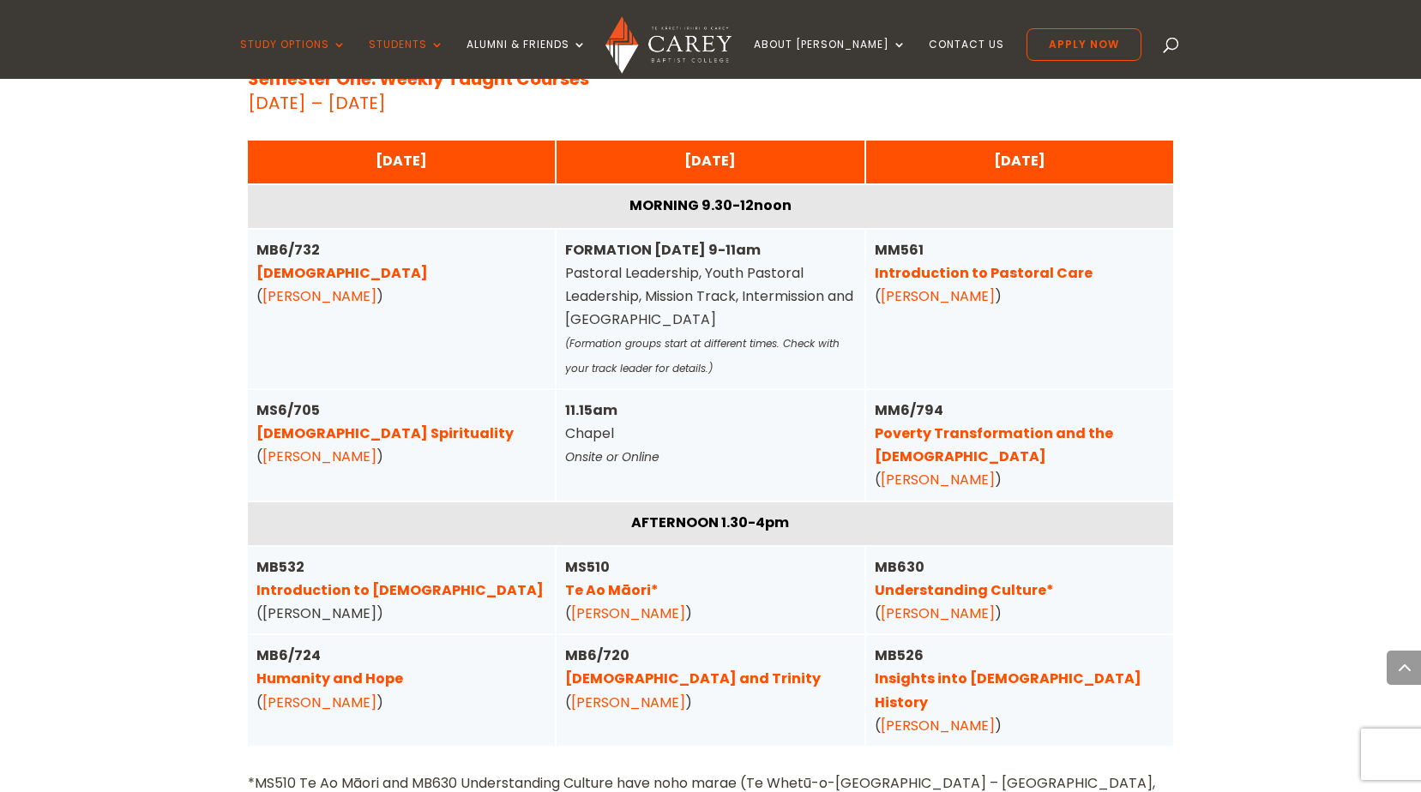
click at [346, 424] on link "[DEMOGRAPHIC_DATA] Spirituality" at bounding box center [384, 434] width 257 height 20
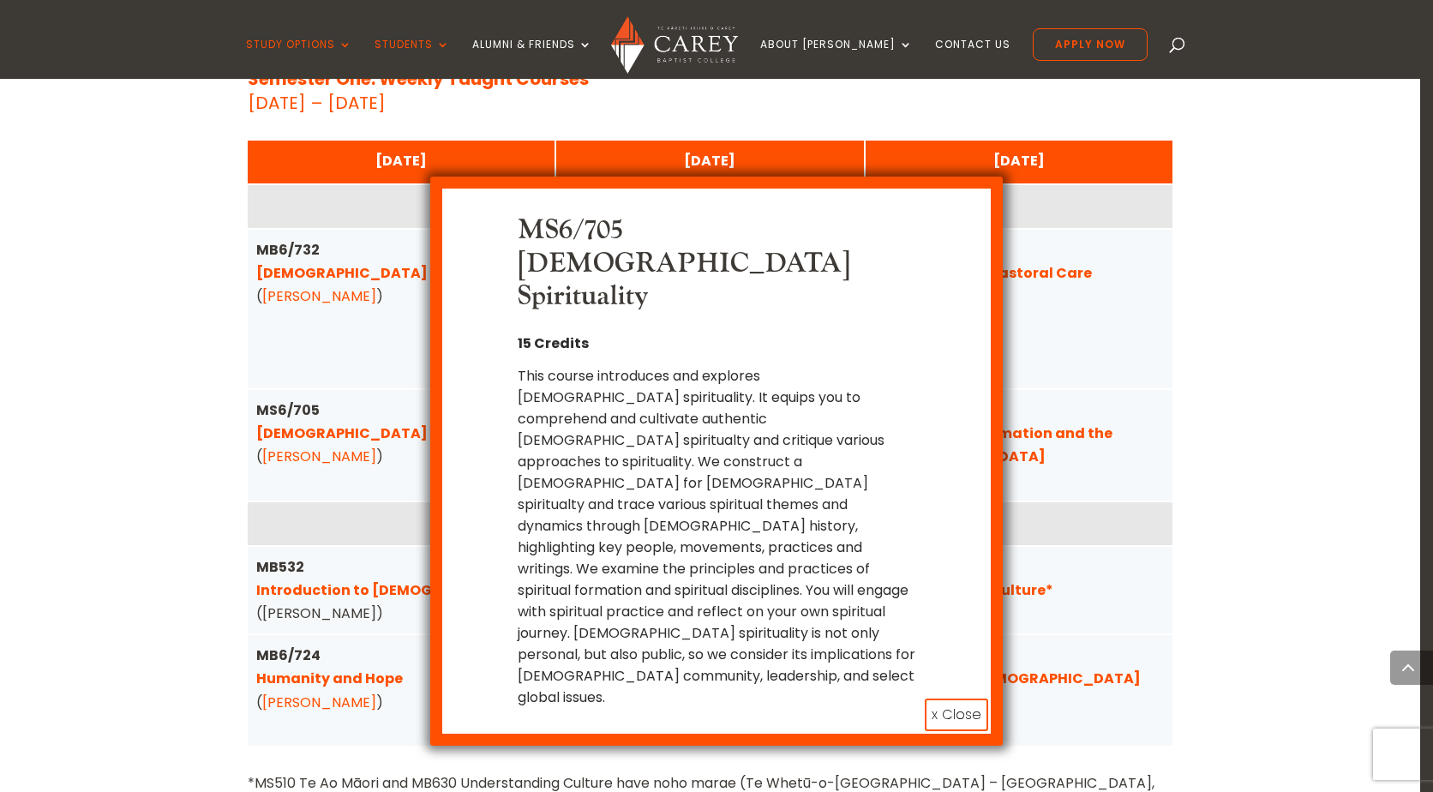
click at [946, 699] on button "x Close" at bounding box center [956, 715] width 63 height 33
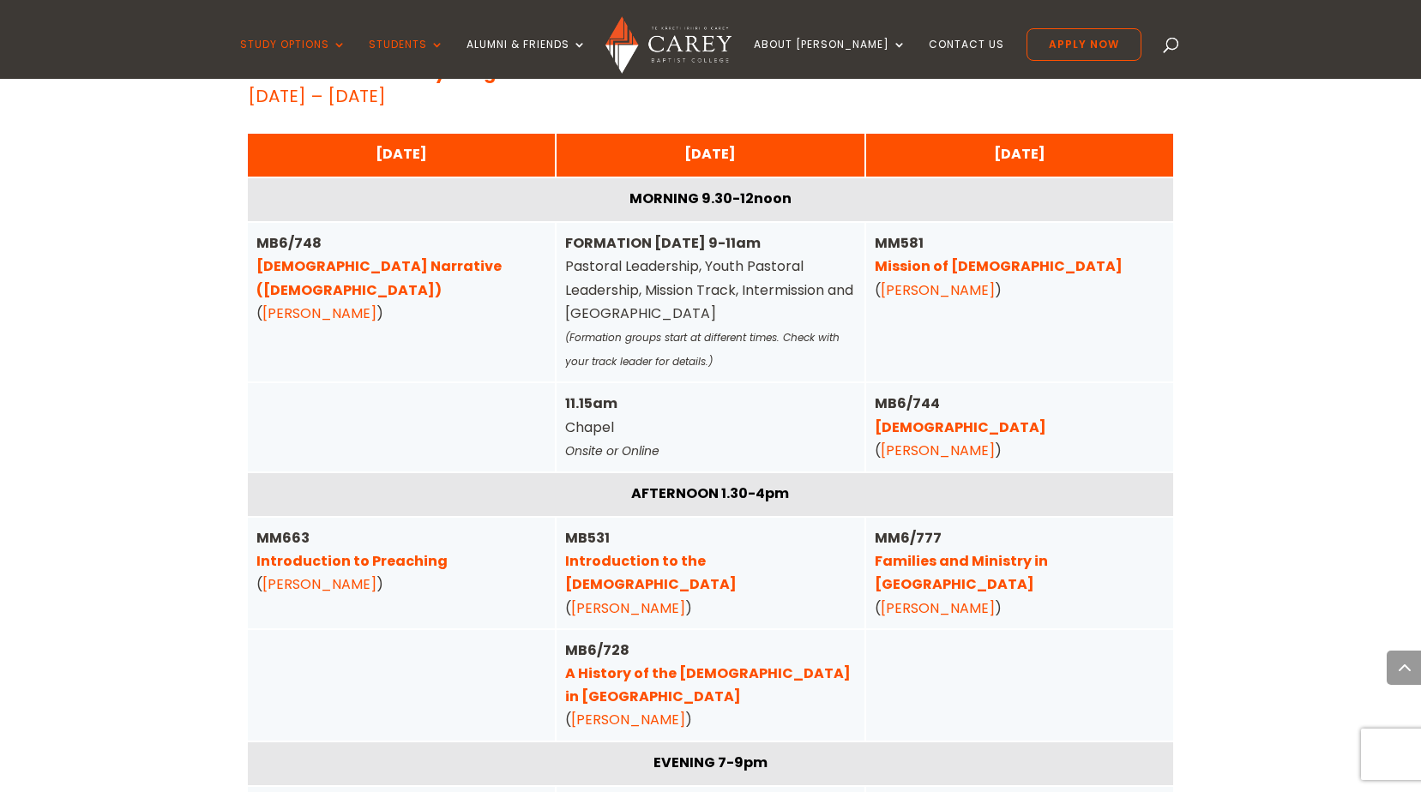
scroll to position [5738, 0]
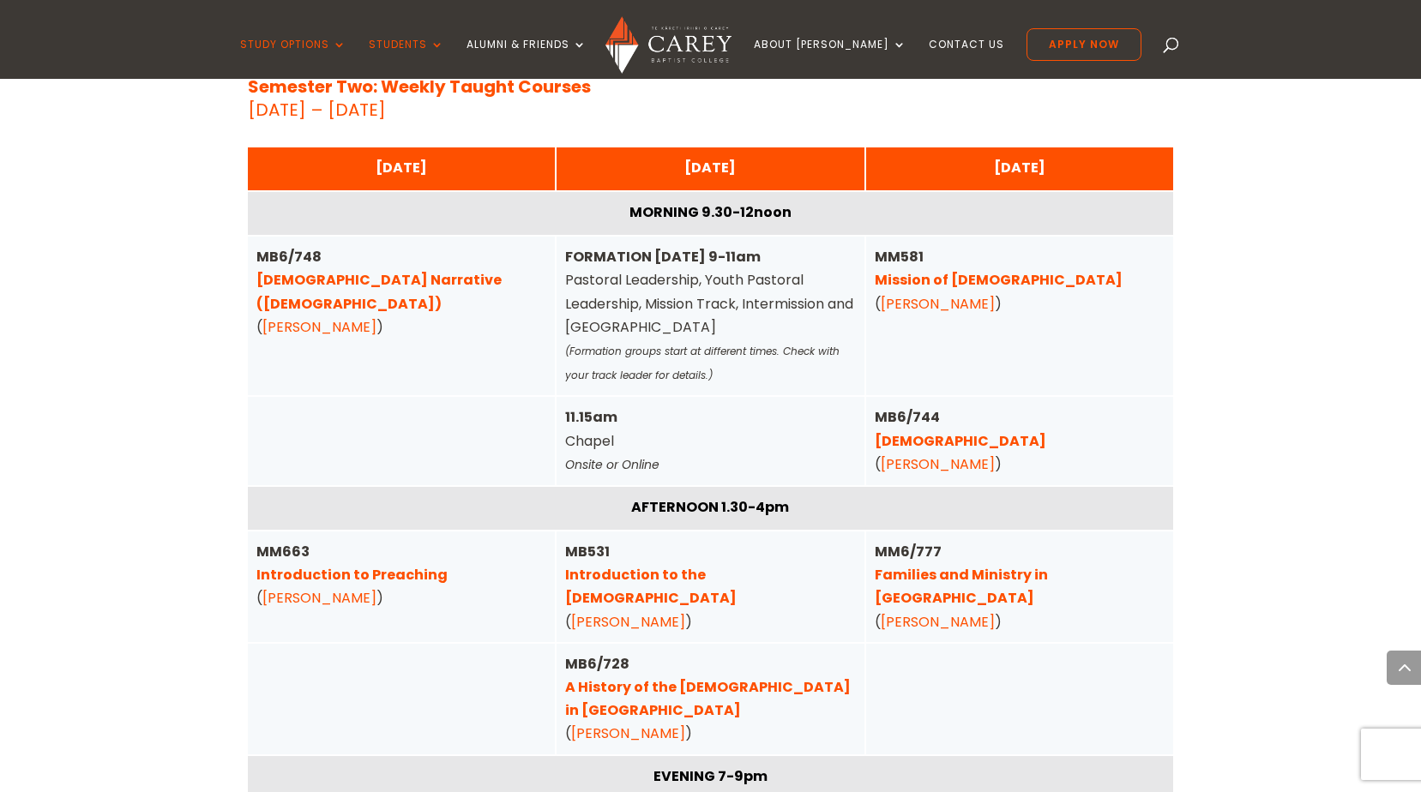
drag, startPoint x: 376, startPoint y: 482, endPoint x: 394, endPoint y: 489, distance: 19.3
click at [376, 565] on link "Introduction to Preaching" at bounding box center [351, 575] width 191 height 20
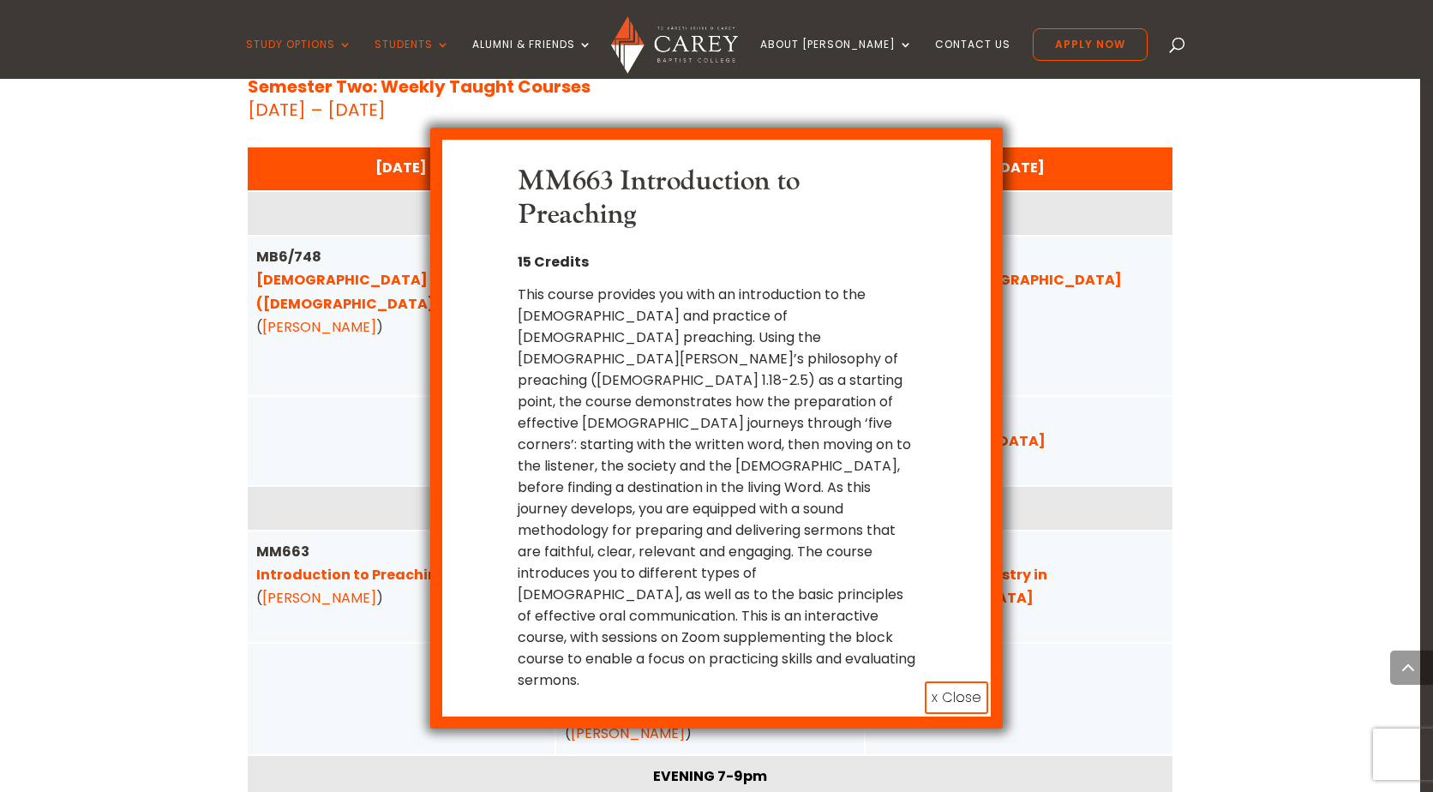
click at [951, 682] on button "x Close" at bounding box center [956, 698] width 63 height 33
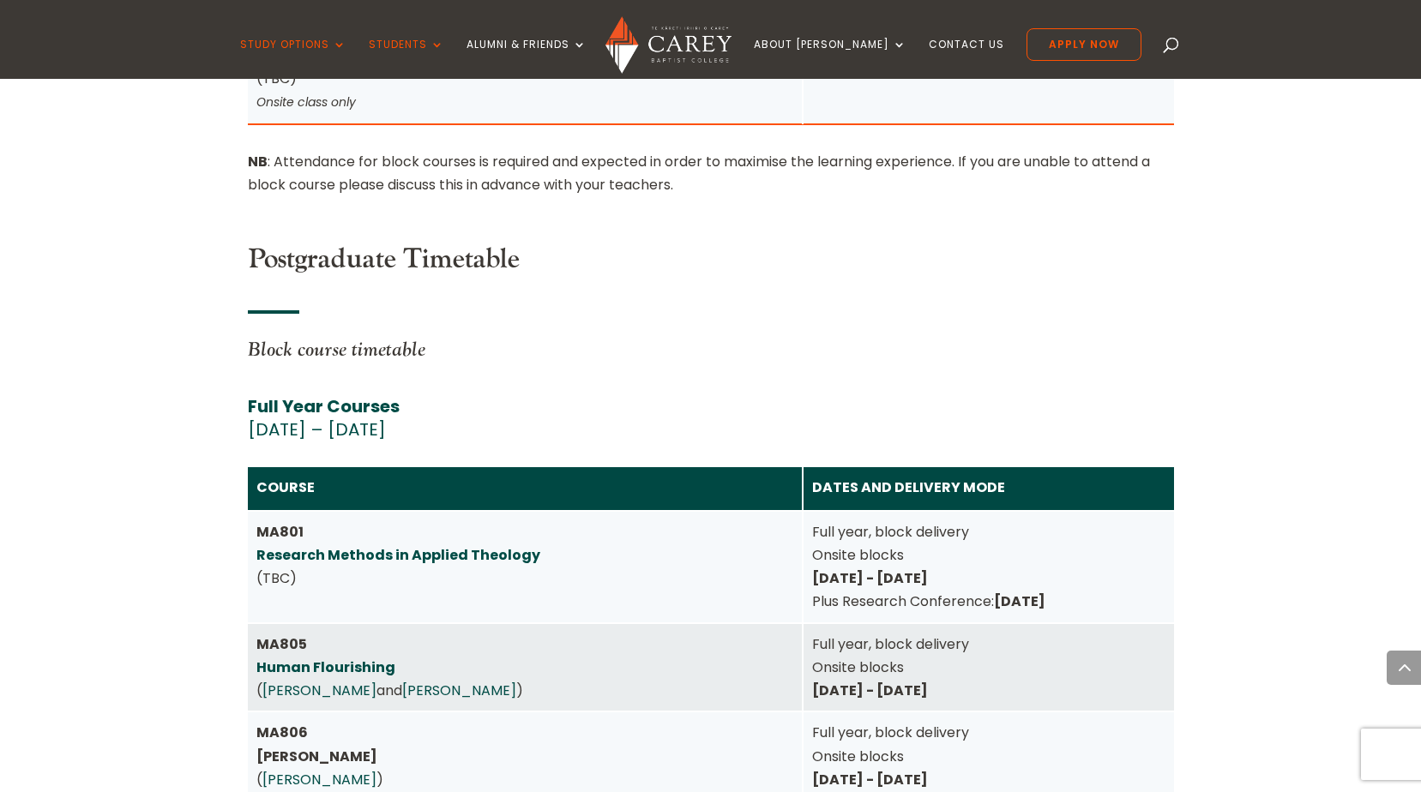
scroll to position [7196, 0]
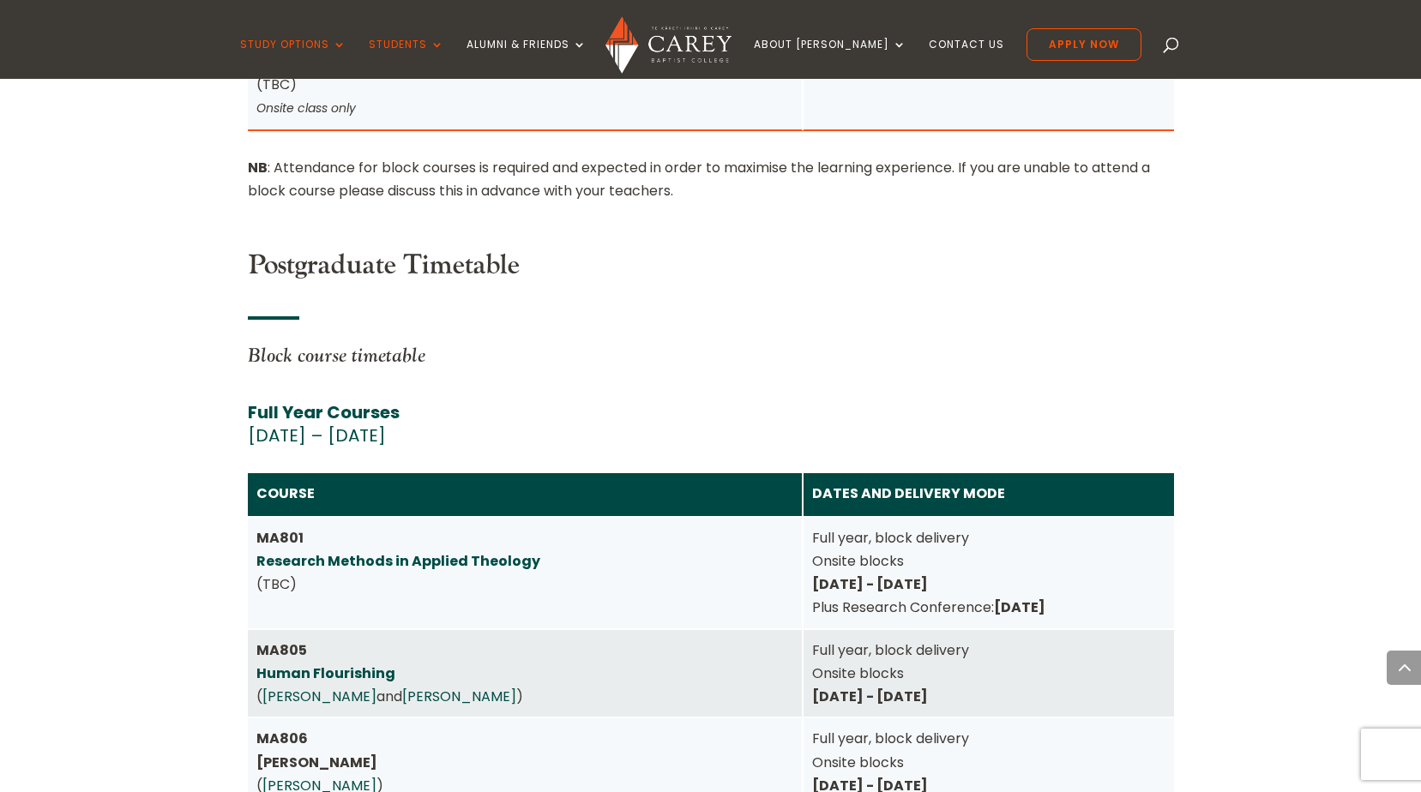
click at [370, 664] on link "Human Flourishing" at bounding box center [325, 674] width 139 height 20
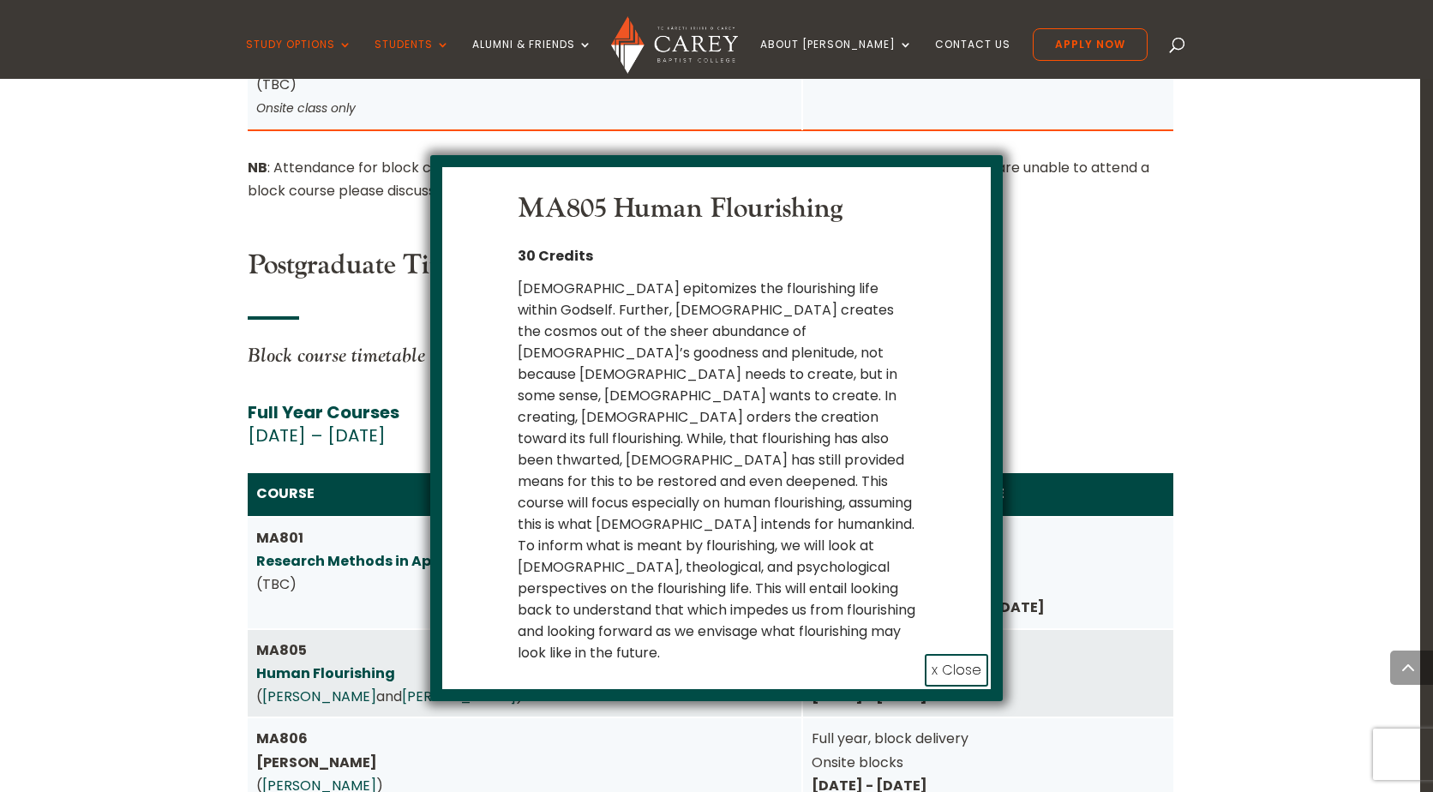
click at [975, 654] on button "x Close" at bounding box center [956, 670] width 63 height 33
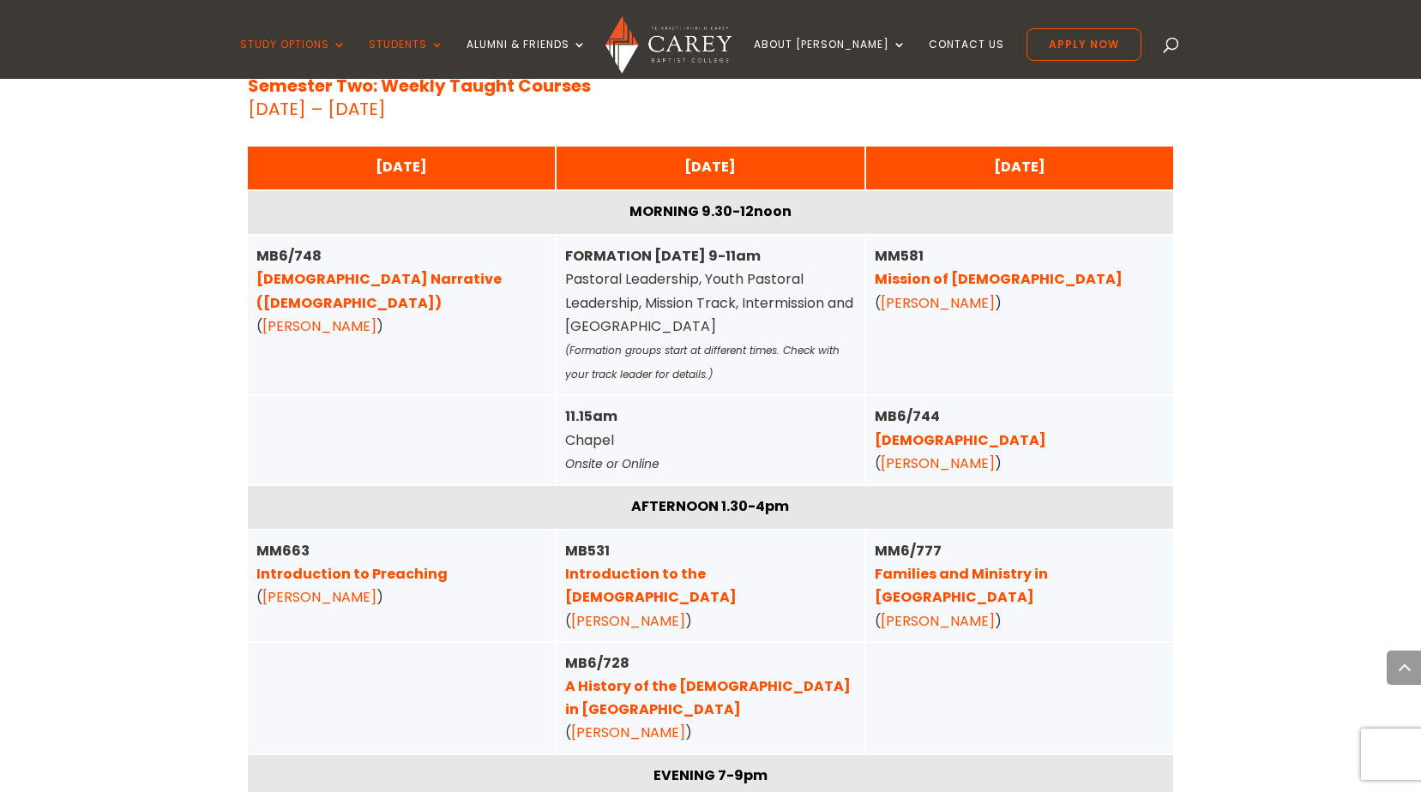
scroll to position [5738, 0]
drag, startPoint x: 1004, startPoint y: 370, endPoint x: 1012, endPoint y: 379, distance: 11.5
click at [994, 454] on link "[PERSON_NAME]" at bounding box center [937, 464] width 114 height 20
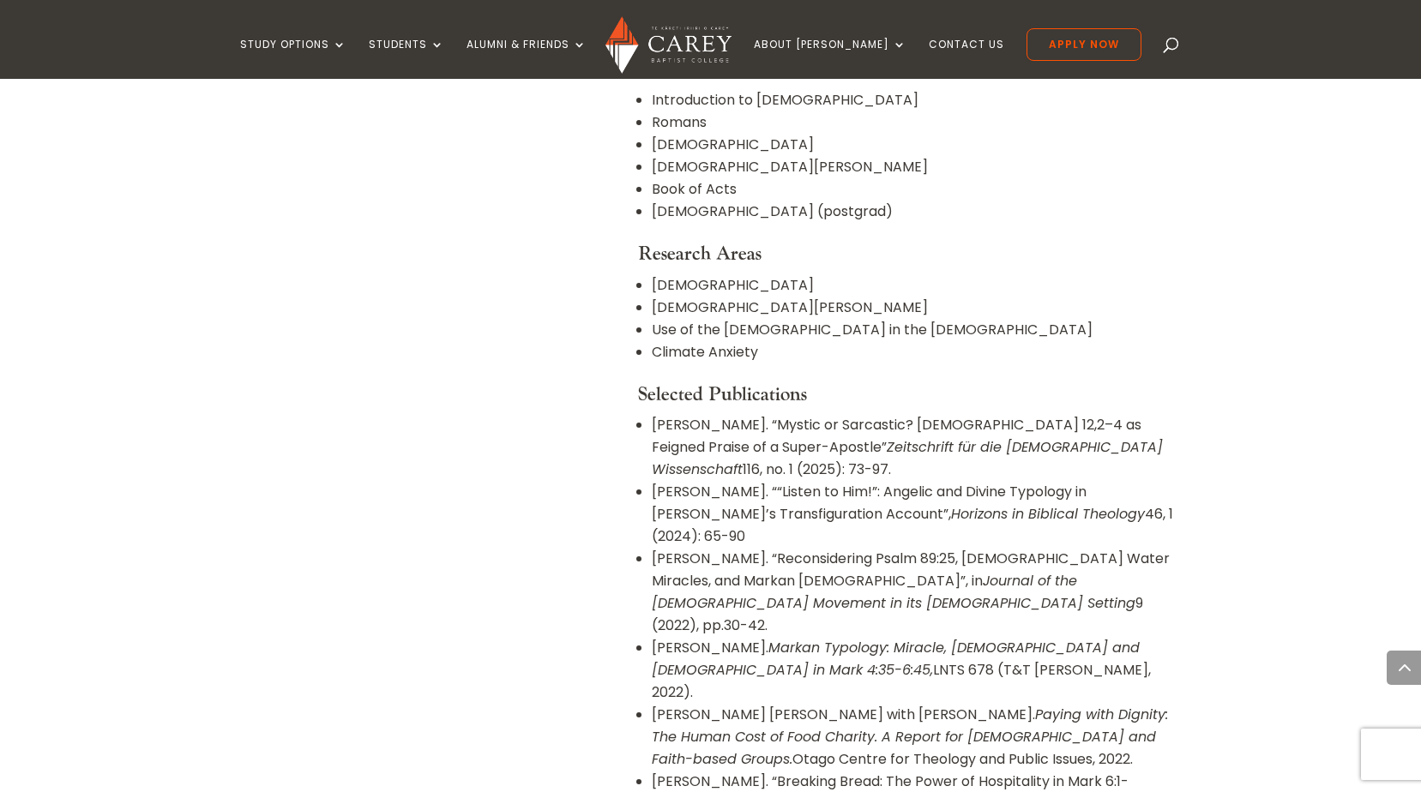
scroll to position [1200, 0]
